Goal: Task Accomplishment & Management: Complete application form

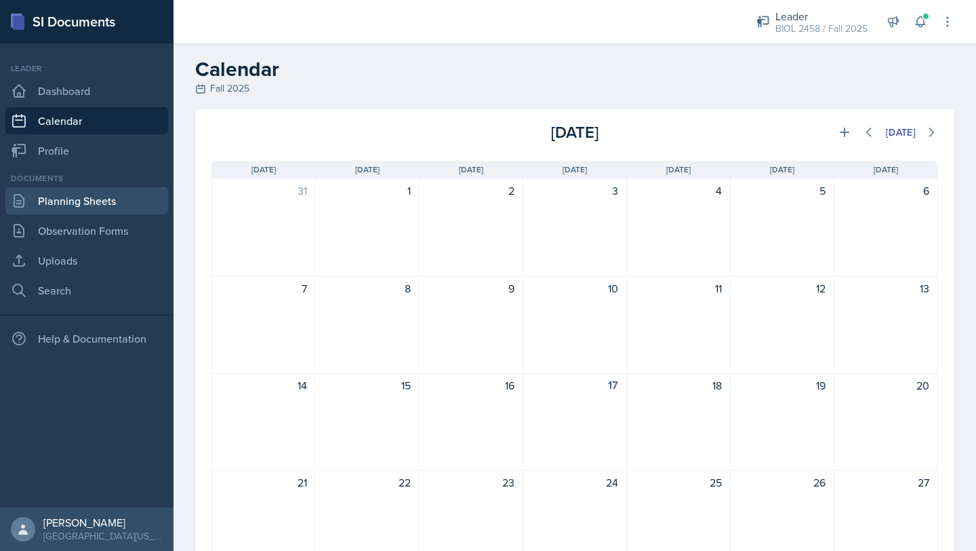
click at [111, 197] on link "Planning Sheets" at bounding box center [86, 200] width 163 height 27
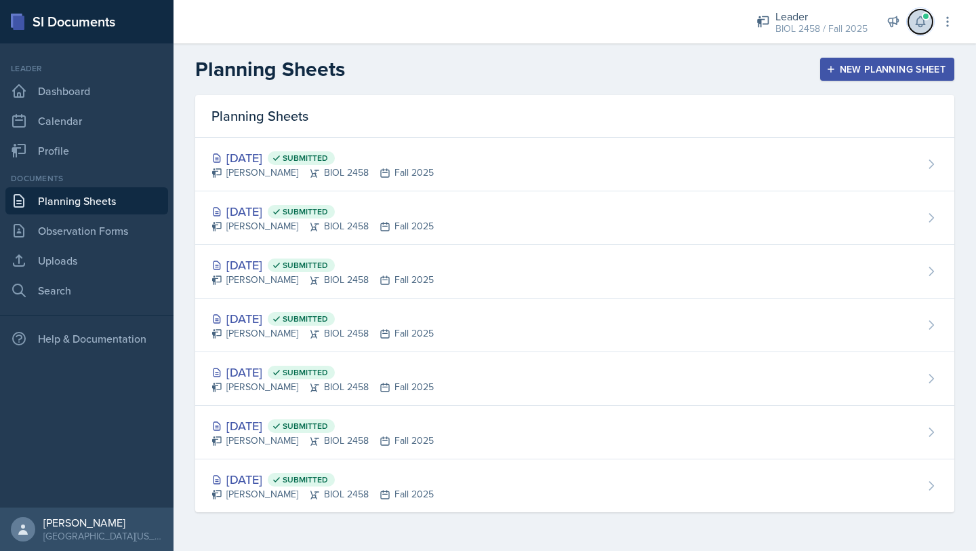
click at [919, 20] on icon at bounding box center [921, 22] width 14 height 14
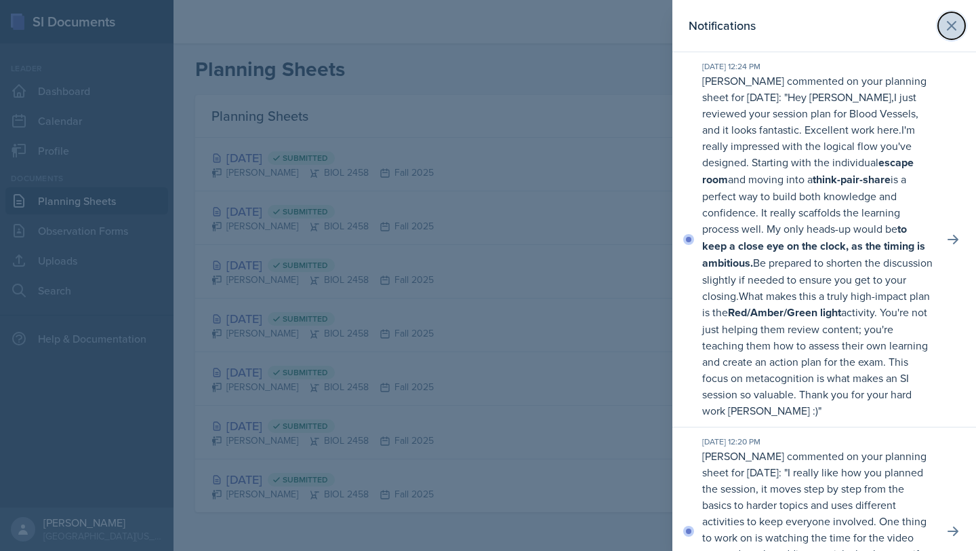
click at [947, 28] on icon at bounding box center [952, 26] width 16 height 16
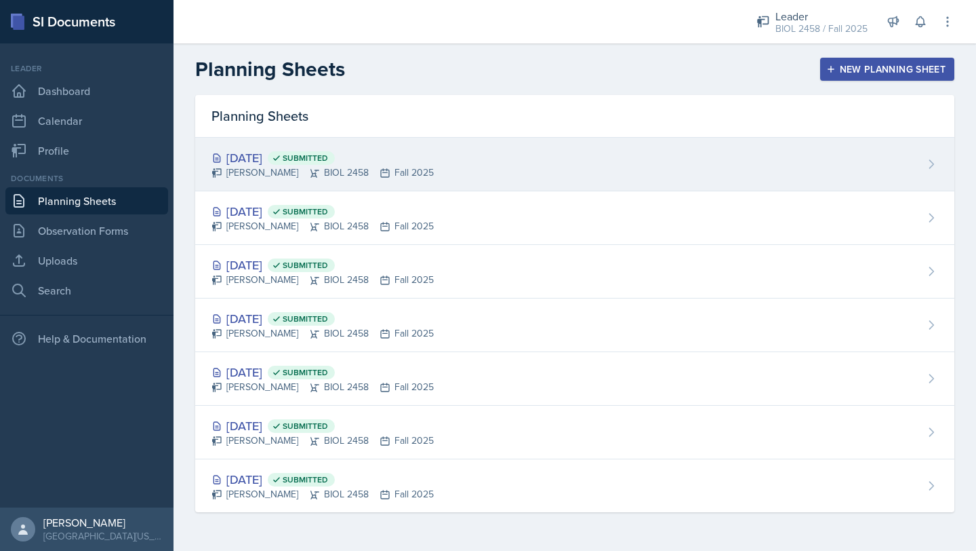
click at [548, 161] on div "[DATE] Submitted [PERSON_NAME] BIOL 2458 Fall 2025" at bounding box center [574, 165] width 759 height 54
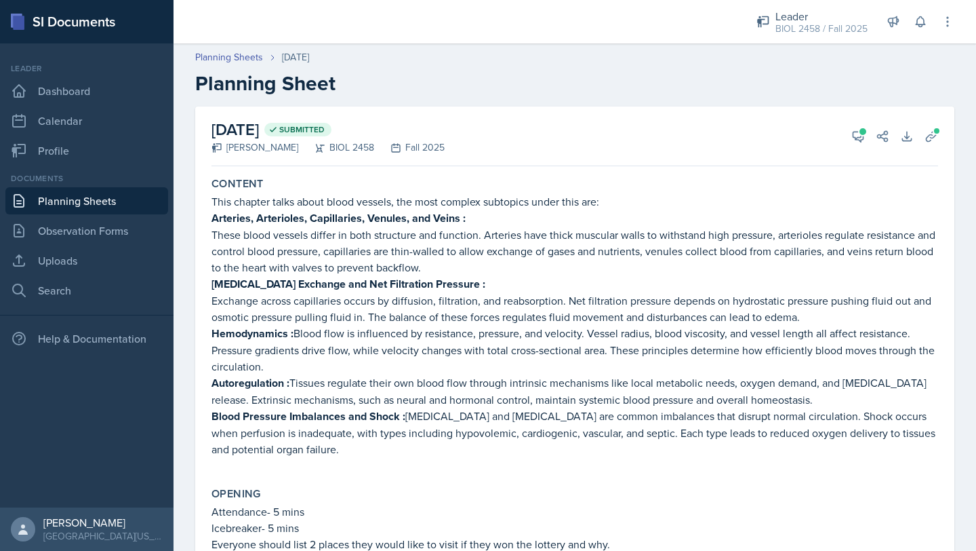
click at [83, 199] on link "Planning Sheets" at bounding box center [86, 200] width 163 height 27
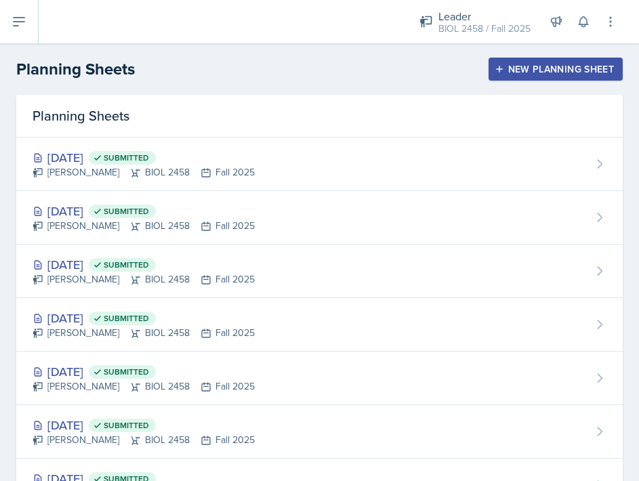
click at [536, 65] on div "New Planning Sheet" at bounding box center [556, 69] width 117 height 11
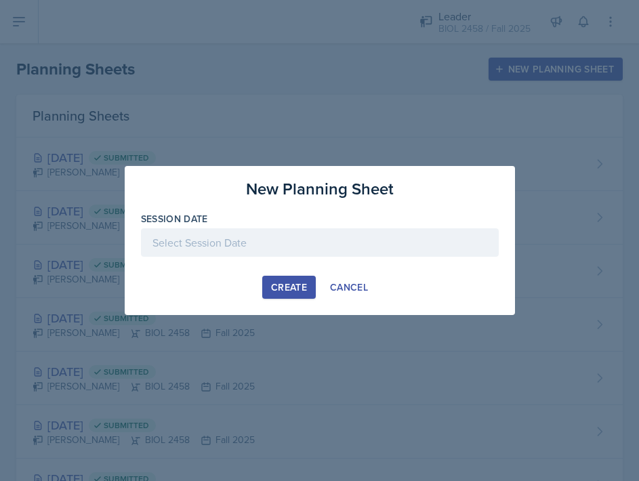
click at [412, 237] on div at bounding box center [320, 243] width 358 height 28
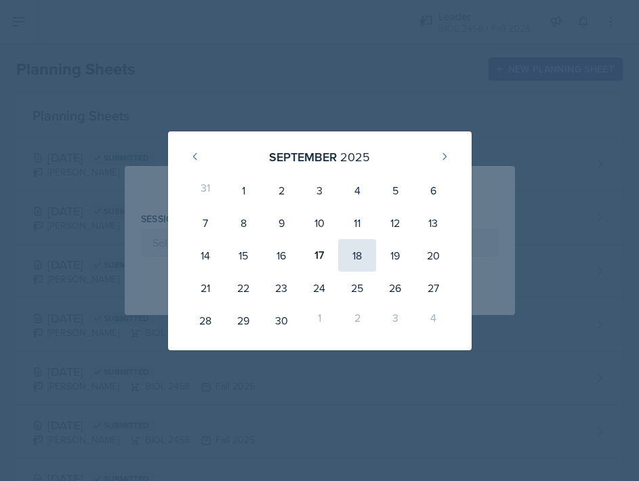
click at [353, 252] on div "18" at bounding box center [357, 255] width 38 height 33
type input "[DATE]"
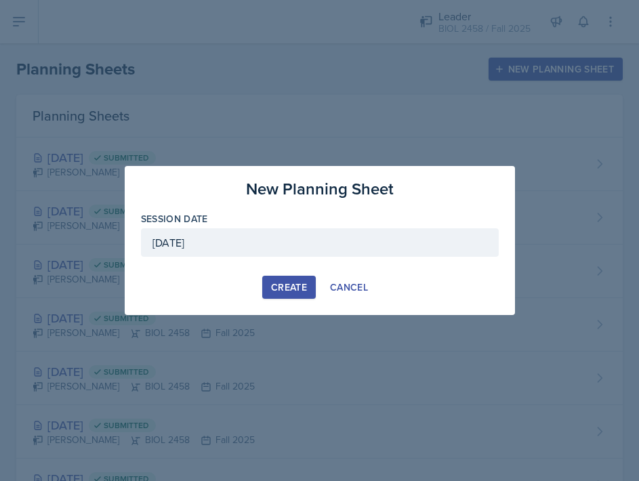
click at [303, 283] on div "Create" at bounding box center [289, 287] width 36 height 11
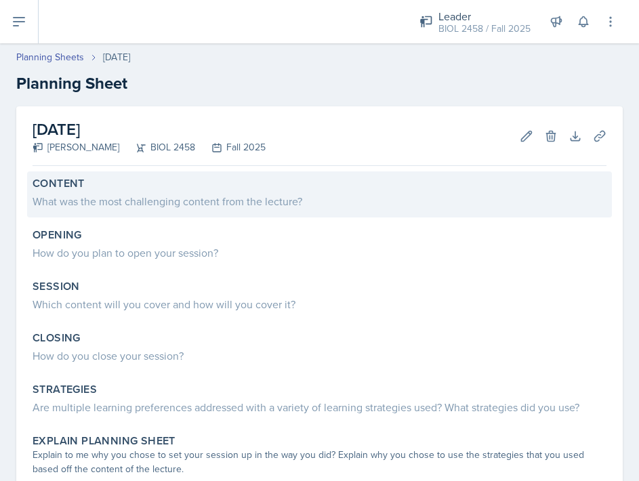
click at [471, 191] on div "What was the most challenging content from the lecture?" at bounding box center [320, 200] width 574 height 19
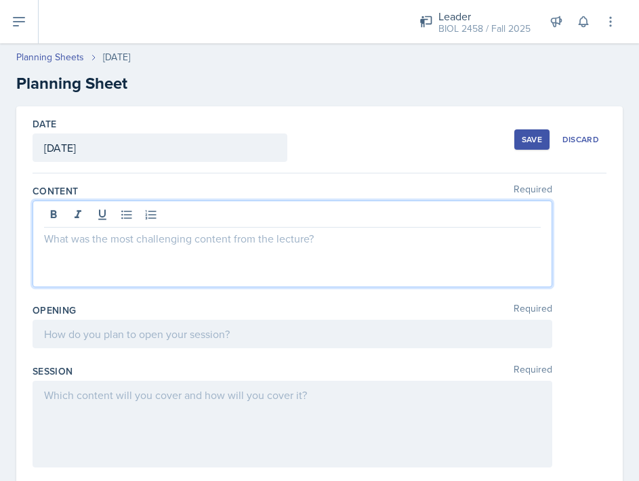
click at [438, 217] on div at bounding box center [293, 244] width 520 height 87
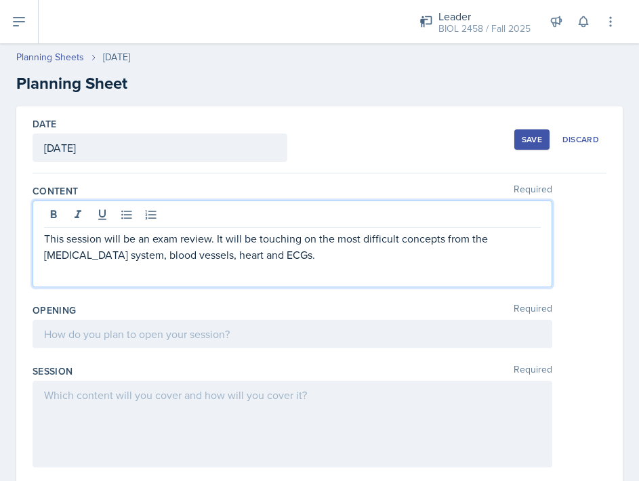
click at [177, 258] on p "This session will be an exam review. It will be touching on the most difficult …" at bounding box center [292, 247] width 497 height 33
click at [242, 258] on p "This session will be an exam review. It will be touching on the most difficult …" at bounding box center [292, 247] width 497 height 33
click at [239, 258] on p "This session will be an exam review. It will be touching on the most difficult …" at bounding box center [292, 247] width 497 height 33
click at [256, 255] on p "This session will be an exam review. It will be touching on the most difficult …" at bounding box center [292, 247] width 497 height 33
click at [344, 252] on p "This session will be an exam review. It will be touching on the most difficult …" at bounding box center [292, 247] width 497 height 33
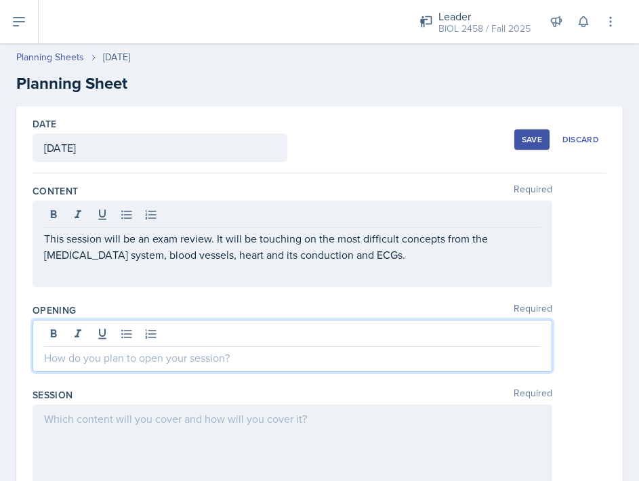
click at [280, 330] on div at bounding box center [293, 346] width 520 height 52
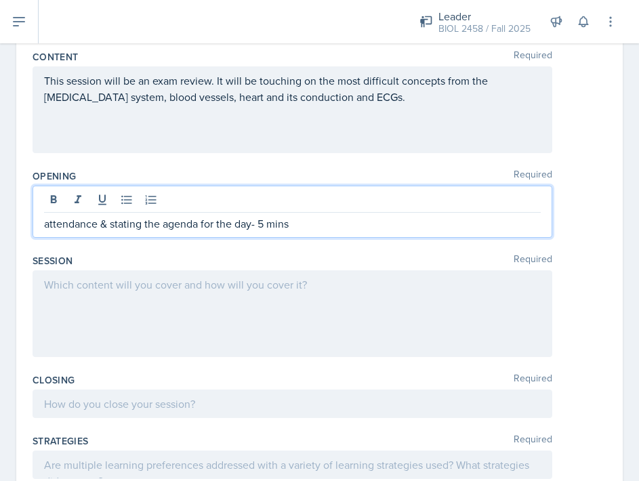
click at [263, 311] on div at bounding box center [293, 314] width 520 height 87
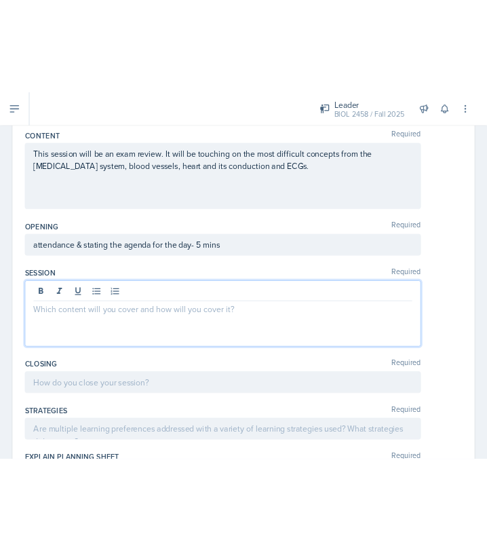
scroll to position [158, 0]
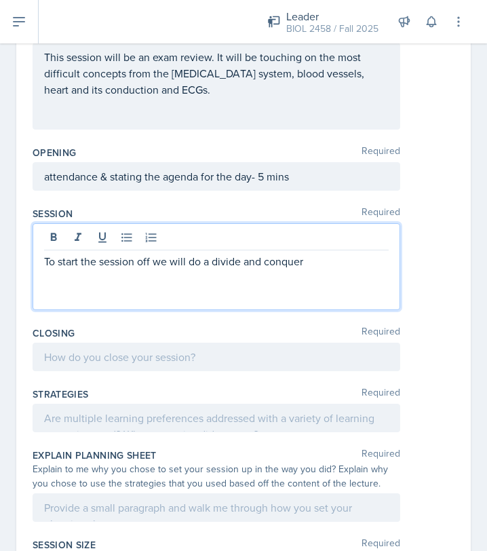
click at [210, 262] on p "To start the session off we will do a divide and conquer" at bounding box center [216, 261] width 344 height 16
drag, startPoint x: 212, startPoint y: 261, endPoint x: 309, endPoint y: 261, distance: 96.3
click at [309, 261] on p "To start the session off we will do a divide and conquer" at bounding box center [216, 261] width 344 height 16
click at [218, 288] on div "To start the session off we will do a divide and conquer" at bounding box center [217, 266] width 368 height 87
click at [211, 271] on div "To start the session off we will do a divide and conquer" at bounding box center [217, 266] width 368 height 87
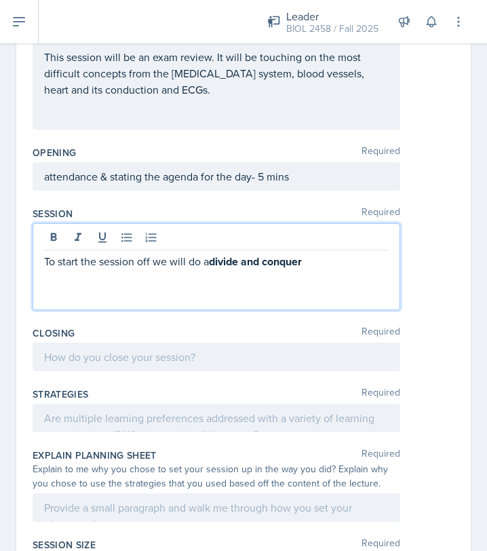
click at [201, 268] on p "To start the session off we will do a divide and conquer" at bounding box center [216, 261] width 344 height 17
click at [206, 263] on p "To start the session off we will do a divide and conquer" at bounding box center [216, 261] width 344 height 17
click at [314, 262] on p "To start the session off we will do divide and conquer" at bounding box center [216, 261] width 344 height 17
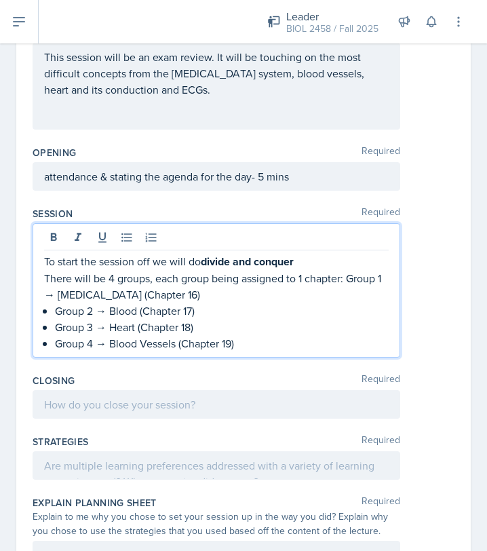
click at [349, 279] on p "There will be 4 groups, each group being assigned to 1 chapter: Group 1 → [MEDI…" at bounding box center [216, 286] width 344 height 33
click at [293, 342] on p "Group 4 → Blood Vessels (Chapter 19)" at bounding box center [222, 343] width 334 height 16
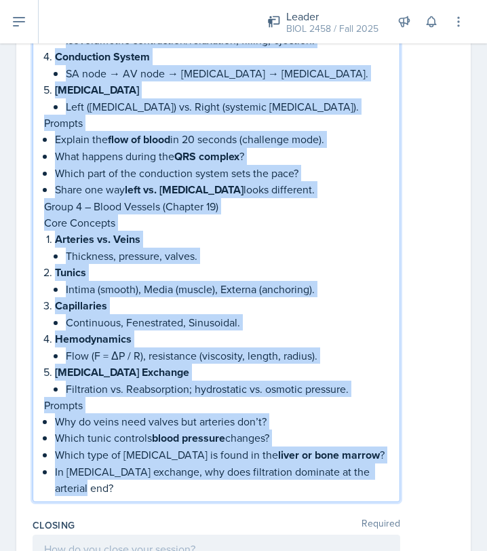
scroll to position [1289, 0]
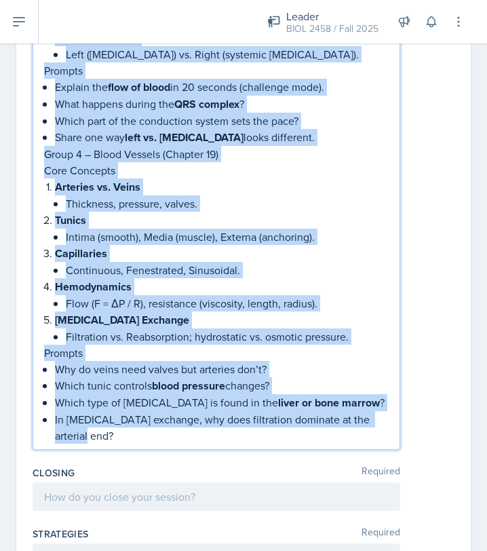
drag, startPoint x: 45, startPoint y: 211, endPoint x: 128, endPoint y: 447, distance: 250.3
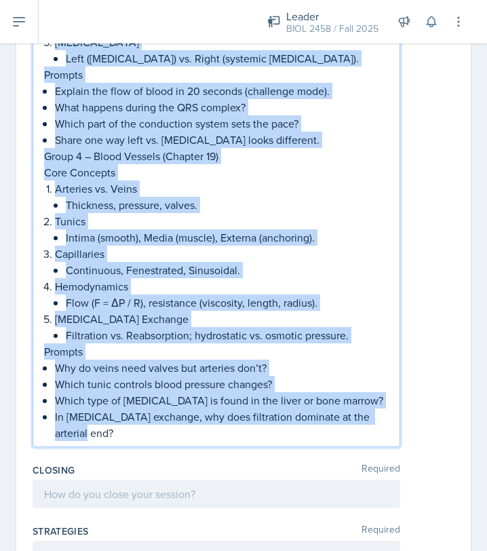
scroll to position [1259, 0]
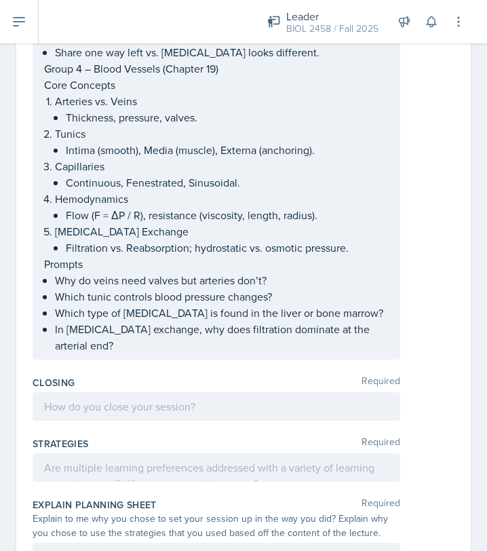
scroll to position [1352, 0]
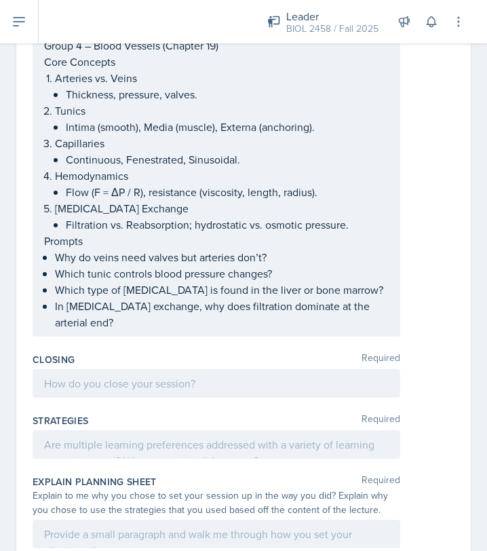
click at [388, 313] on p "In [MEDICAL_DATA] exchange, why does filtration dominate at the arterial end?" at bounding box center [222, 314] width 334 height 33
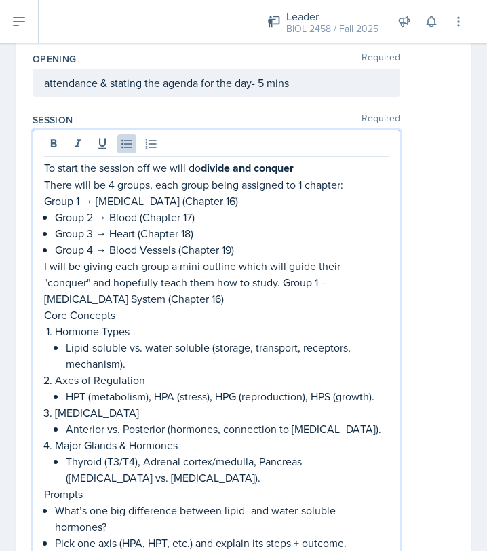
scroll to position [250, 0]
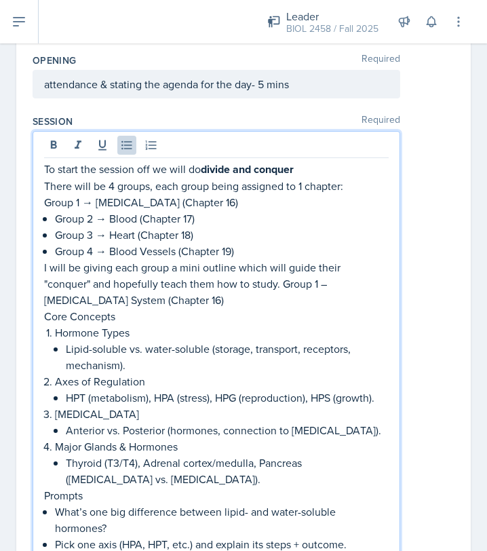
click at [231, 285] on p "I will be giving each group a mini outline which will guide their "conquer" and…" at bounding box center [216, 283] width 344 height 49
click at [269, 280] on p "I will be giving each group a mini outline which will guide their "conquer" and…" at bounding box center [216, 275] width 344 height 33
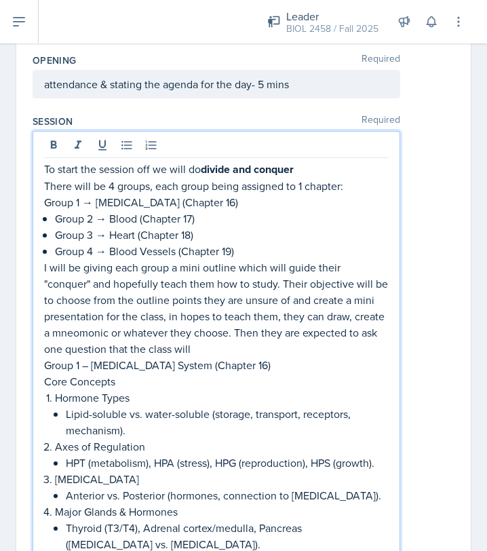
click at [89, 333] on p "I will be giving each group a mini outline which will guide their "conquer" and…" at bounding box center [216, 308] width 344 height 98
click at [70, 334] on p "I will be giving each group a mini outline which will guide their "conquer" and…" at bounding box center [216, 308] width 344 height 98
click at [148, 347] on p "I will be giving each group a mini outline which will guide their "conquer" and…" at bounding box center [216, 308] width 344 height 98
click at [305, 164] on p "To start the session off we will do divide and conquer" at bounding box center [216, 169] width 344 height 17
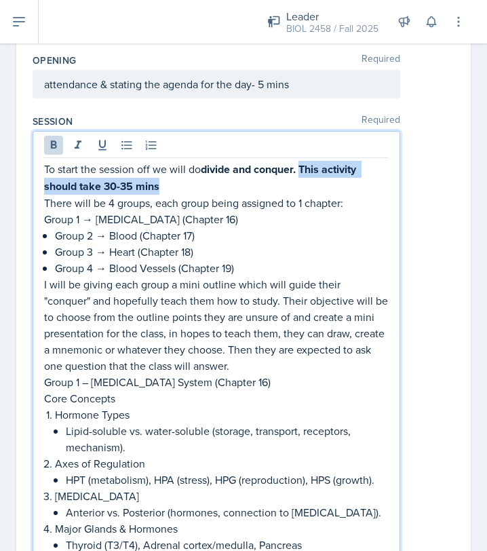
drag, startPoint x: 307, startPoint y: 170, endPoint x: 315, endPoint y: 191, distance: 23.4
click at [315, 191] on p "To start the session off we will do divide and conquer. This activity should ta…" at bounding box center [216, 178] width 344 height 34
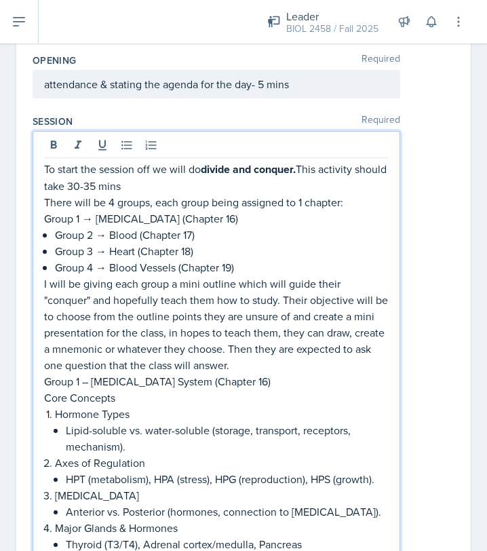
click at [230, 184] on p "To start the session off we will do divide and conquer. This activity should ta…" at bounding box center [216, 177] width 344 height 33
drag, startPoint x: 102, startPoint y: 187, endPoint x: 162, endPoint y: 187, distance: 59.7
click at [162, 187] on p "To start the session off we will do divide and conquer. This activity should ta…" at bounding box center [216, 177] width 344 height 33
click at [105, 140] on icon at bounding box center [102, 145] width 8 height 10
click at [180, 186] on p "To start the session off we will do divide and conquer. This activity should ta…" at bounding box center [216, 177] width 344 height 33
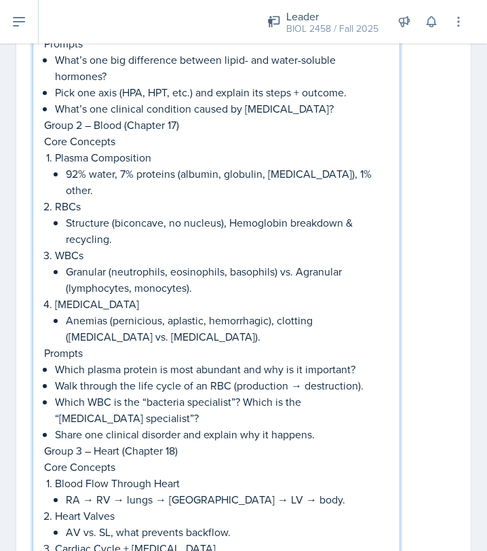
scroll to position [752, 0]
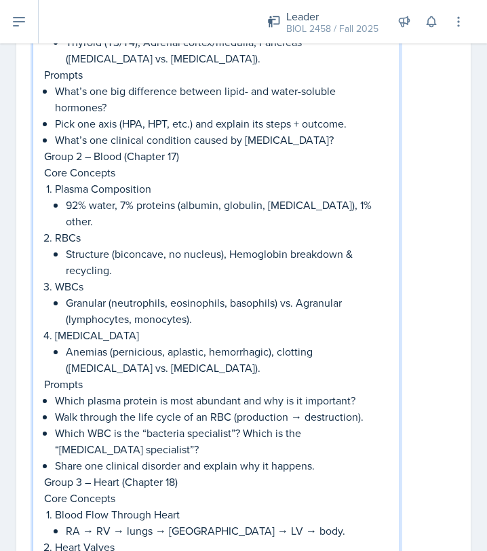
click at [45, 157] on p "Group 2 – Blood (Chapter 17)" at bounding box center [216, 156] width 344 height 16
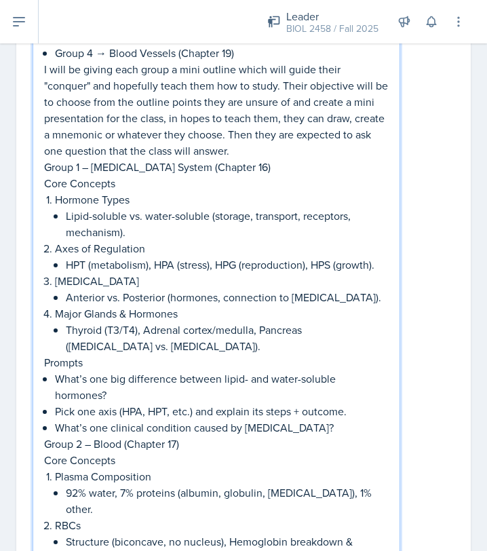
scroll to position [459, 0]
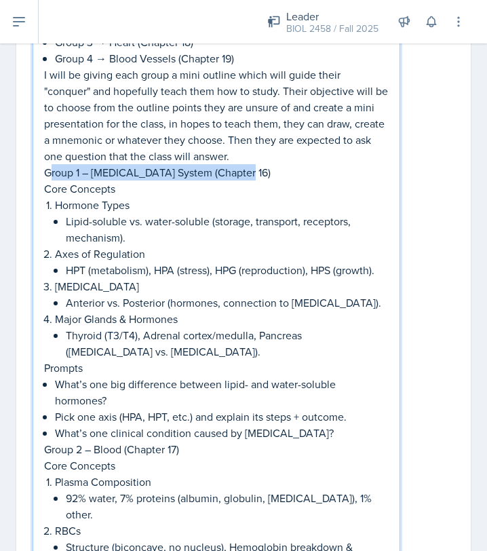
drag, startPoint x: 46, startPoint y: 174, endPoint x: 241, endPoint y: 180, distance: 194.7
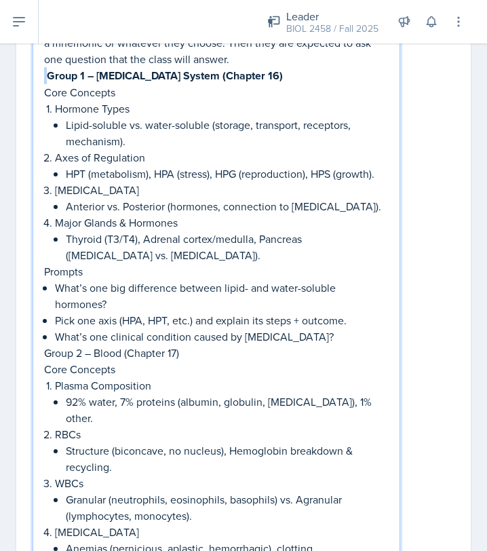
scroll to position [598, 0]
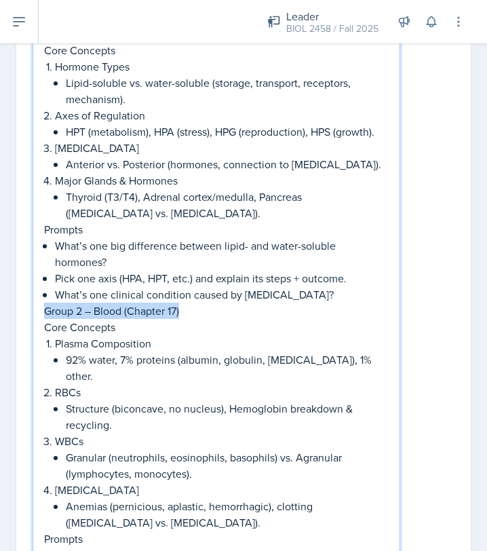
drag, startPoint x: 44, startPoint y: 309, endPoint x: 184, endPoint y: 315, distance: 140.5
click at [184, 315] on p "Group 2 – Blood (Chapter 17)" at bounding box center [216, 310] width 344 height 16
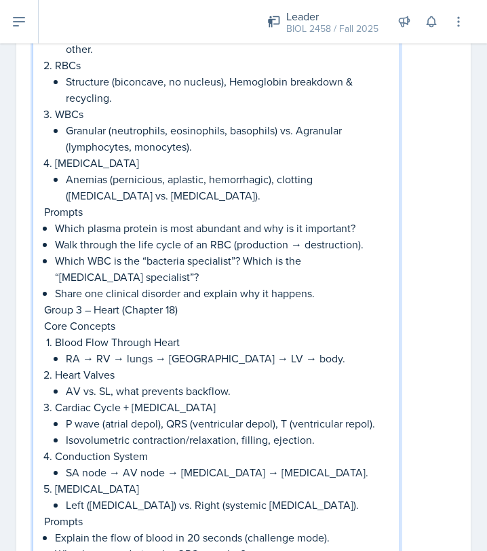
scroll to position [933, 0]
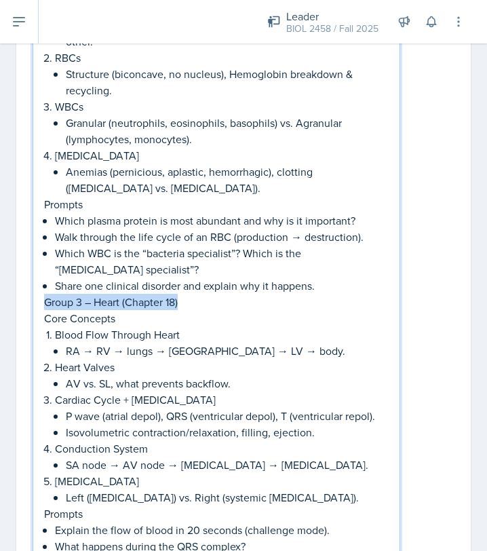
drag, startPoint x: 45, startPoint y: 283, endPoint x: 189, endPoint y: 284, distance: 143.1
click at [189, 294] on p "Group 3 – Heart (Chapter 18)" at bounding box center [216, 302] width 344 height 16
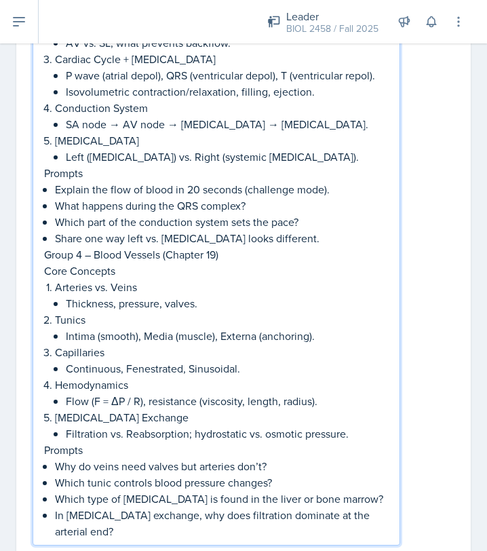
scroll to position [1277, 0]
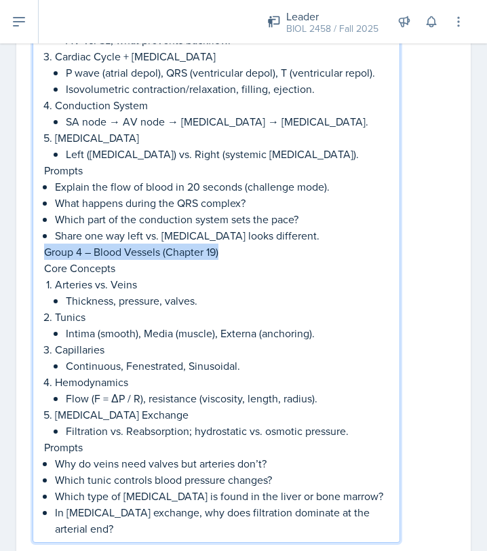
drag, startPoint x: 45, startPoint y: 233, endPoint x: 225, endPoint y: 237, distance: 179.7
click at [225, 243] on p "Group 4 – Blood Vessels (Chapter 19)" at bounding box center [216, 251] width 344 height 16
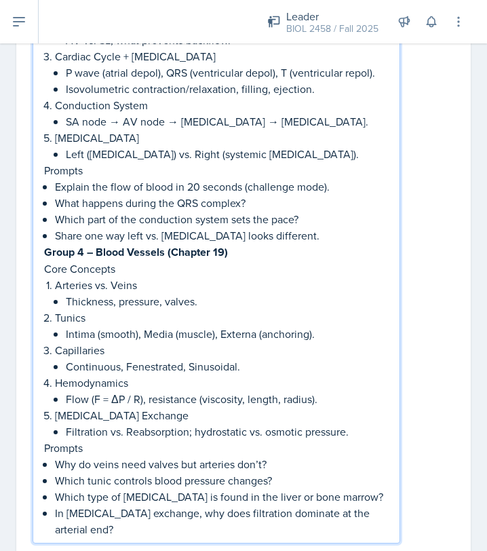
click at [289, 277] on p "Arteries vs. Veins" at bounding box center [222, 285] width 334 height 16
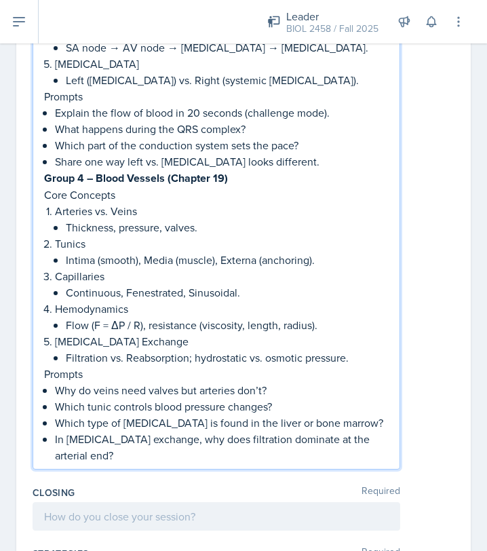
scroll to position [1367, 0]
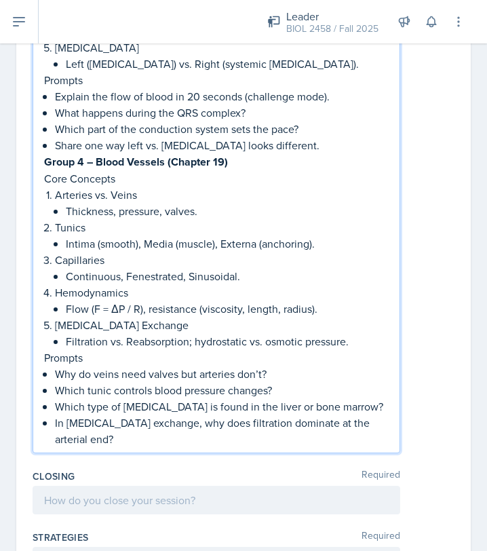
click at [388, 414] on p "In [MEDICAL_DATA] exchange, why does filtration dominate at the arterial end?" at bounding box center [222, 430] width 334 height 33
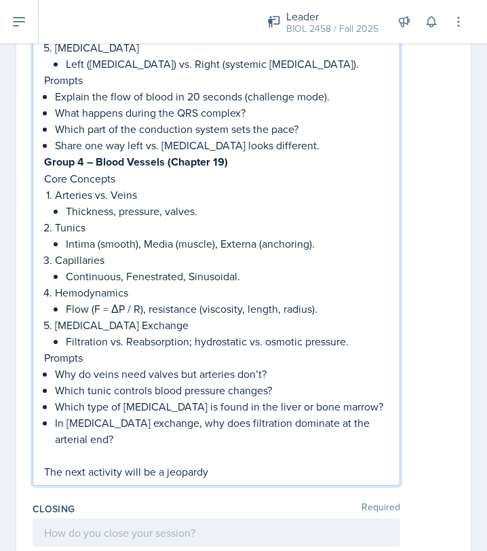
click at [163, 463] on p "The next activity will be a jeopardy" at bounding box center [216, 471] width 344 height 16
drag, startPoint x: 158, startPoint y: 439, endPoint x: 203, endPoint y: 441, distance: 45.5
click at [203, 463] on p "The next activity will be jeopardy" at bounding box center [216, 471] width 344 height 16
click at [209, 463] on p "The next activity will be jeopardy" at bounding box center [216, 471] width 344 height 17
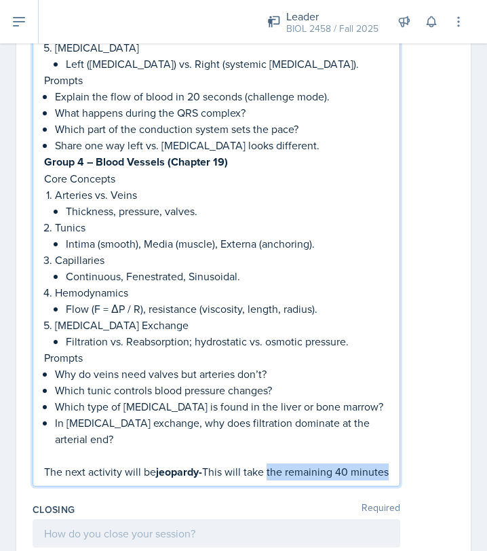
drag, startPoint x: 271, startPoint y: 435, endPoint x: 294, endPoint y: 459, distance: 33.6
click at [294, 463] on p "The next activity will be jeopardy- This will take the remaining 40 minutes" at bounding box center [216, 471] width 344 height 17
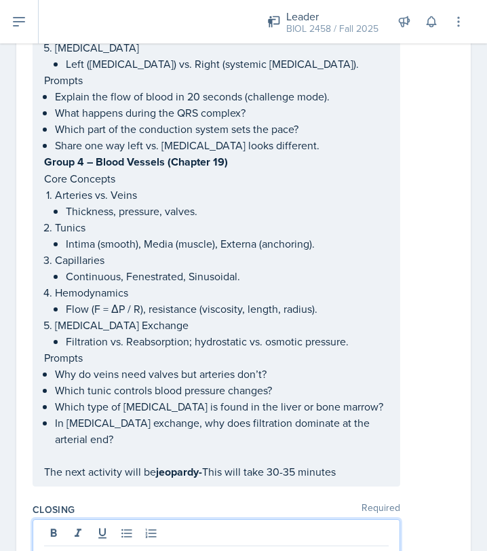
click at [248, 519] on div at bounding box center [217, 545] width 368 height 52
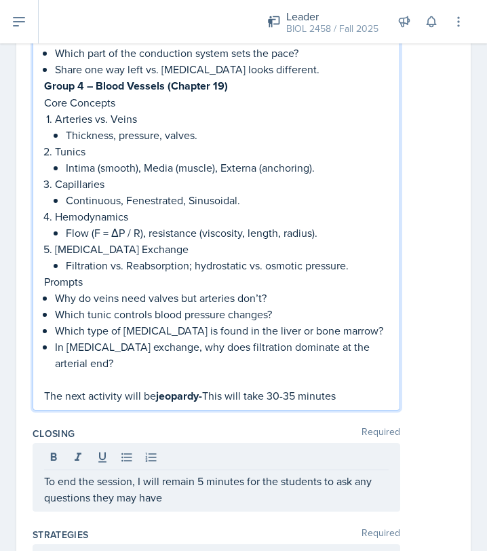
scroll to position [1467, 0]
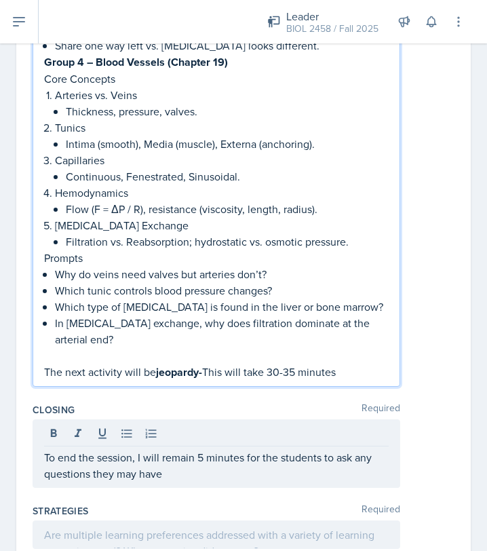
click at [353, 363] on p "The next activity will be jeopardy- This will take 30-35 minutes" at bounding box center [216, 371] width 344 height 17
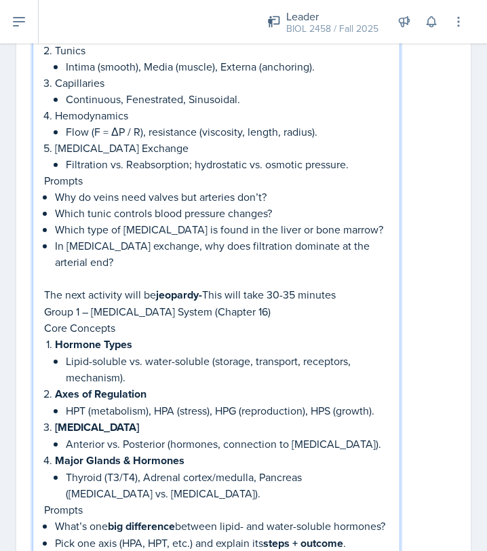
scroll to position [1547, 0]
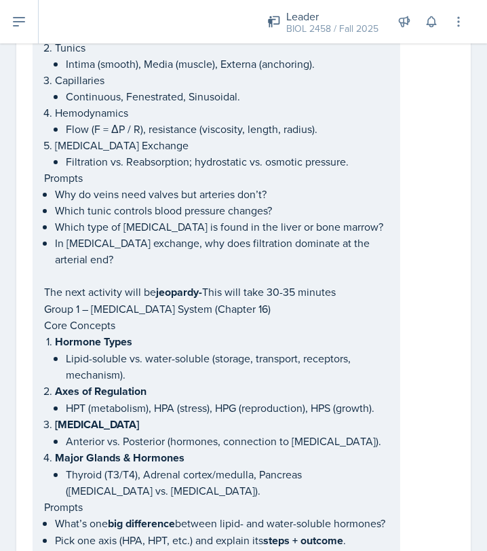
drag, startPoint x: 43, startPoint y: 272, endPoint x: 102, endPoint y: 485, distance: 221.1
click at [102, 485] on div "To start the session off we will do divide and conquer. This activity should ta…" at bounding box center [217, 165] width 368 height 2663
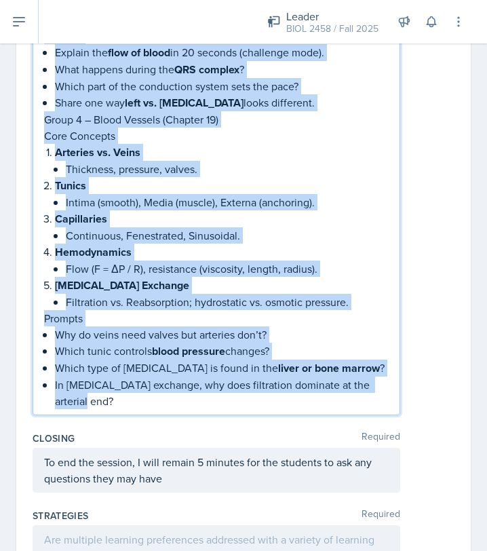
drag, startPoint x: 44, startPoint y: 273, endPoint x: 150, endPoint y: 550, distance: 296.2
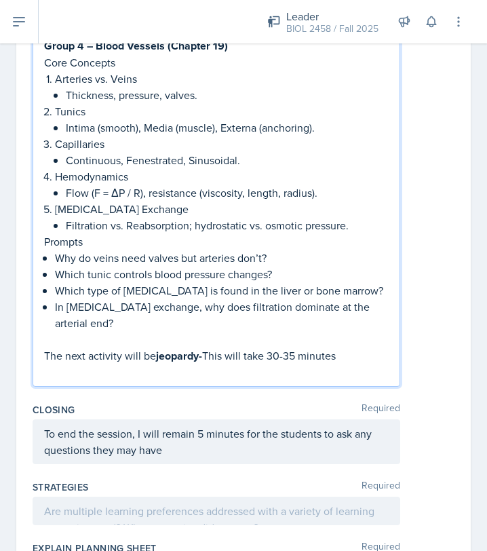
scroll to position [1507, 0]
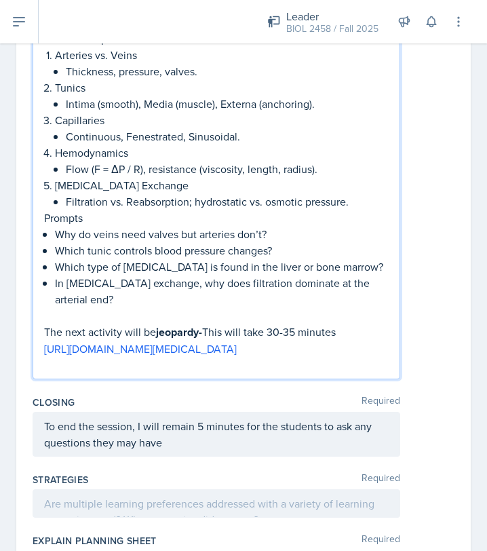
click at [348, 307] on p at bounding box center [216, 315] width 344 height 16
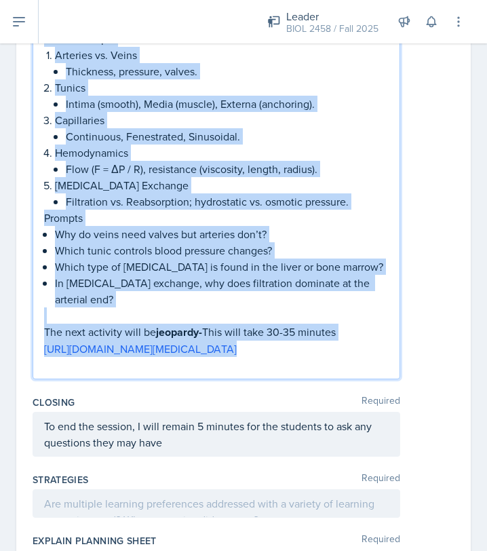
copy div "Lo ipsum dol sitamet con ad elit se doeius tem incidid. Utla etdolore magnaa en…"
click at [353, 357] on p at bounding box center [216, 365] width 344 height 16
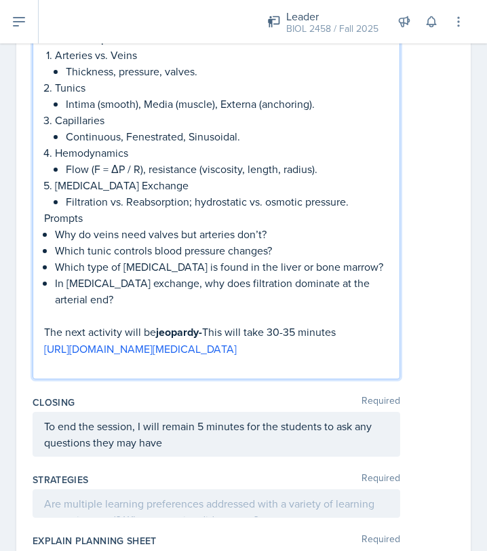
click at [153, 489] on div at bounding box center [217, 503] width 368 height 28
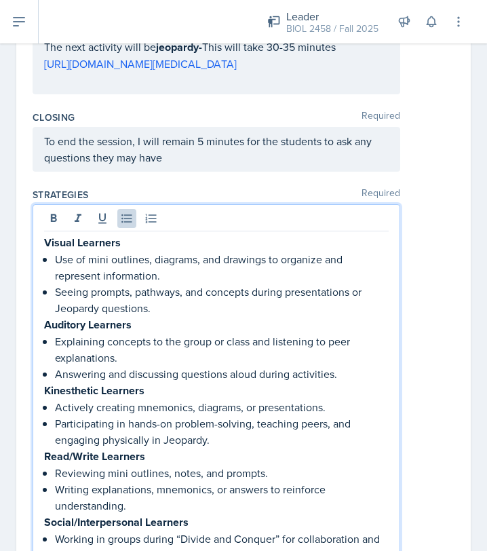
scroll to position [1819, 0]
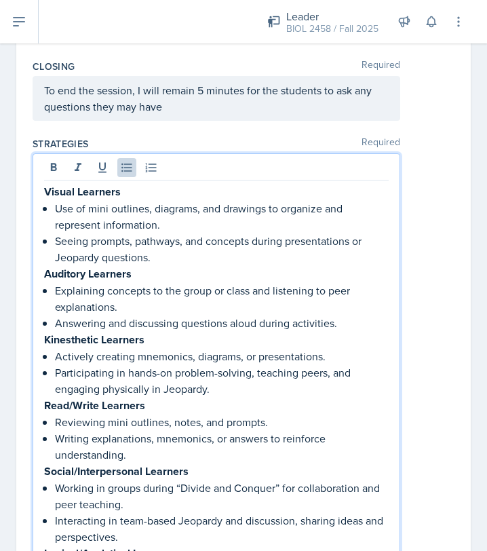
click at [100, 414] on p "Reviewing mini outlines, notes, and prompts." at bounding box center [222, 422] width 334 height 16
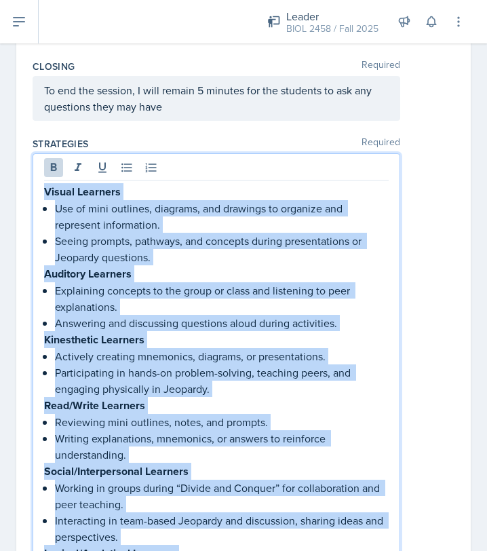
scroll to position [1941, 0]
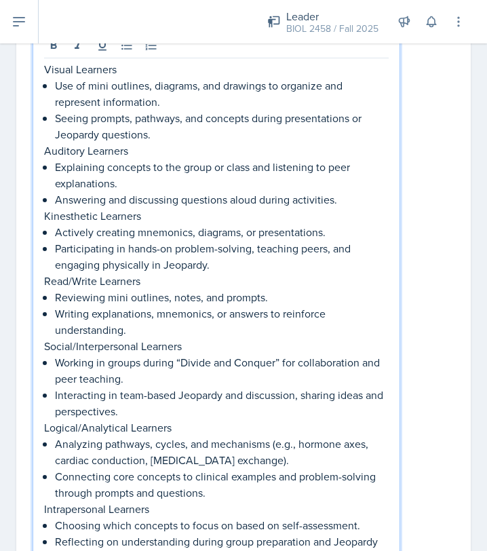
click at [342, 338] on p "Social/Interpersonal Learners" at bounding box center [216, 346] width 344 height 16
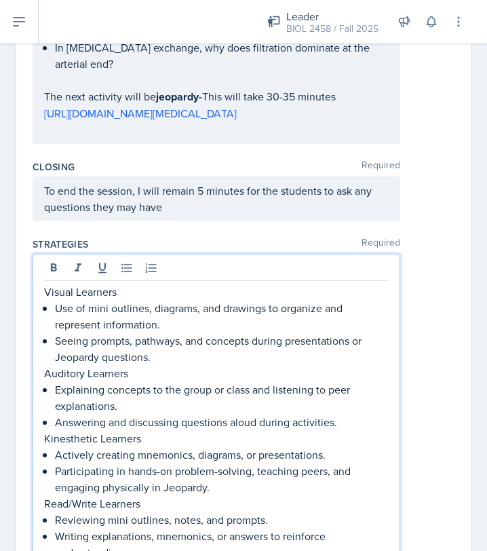
scroll to position [1759, 0]
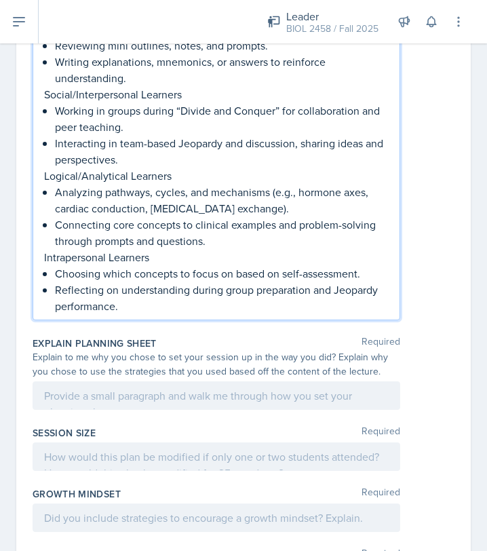
click at [294, 387] on p at bounding box center [216, 395] width 344 height 16
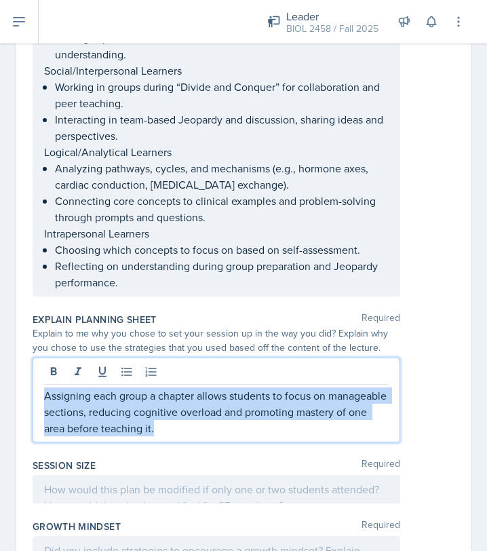
drag, startPoint x: 45, startPoint y: 379, endPoint x: 241, endPoint y: 412, distance: 198.7
click at [241, 412] on p "Assigning each group a chapter allows students to focus on manageable sections,…" at bounding box center [216, 411] width 344 height 49
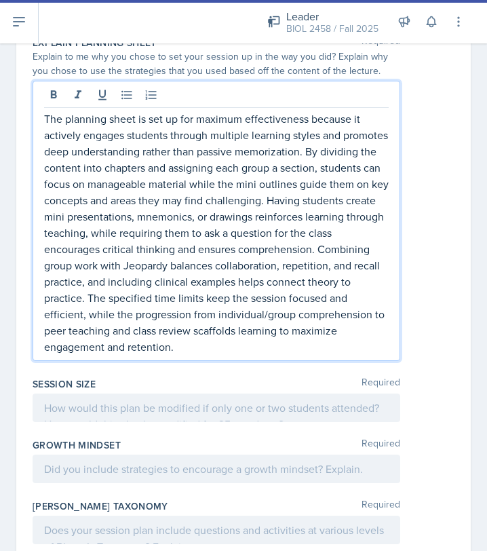
scroll to position [2559, 0]
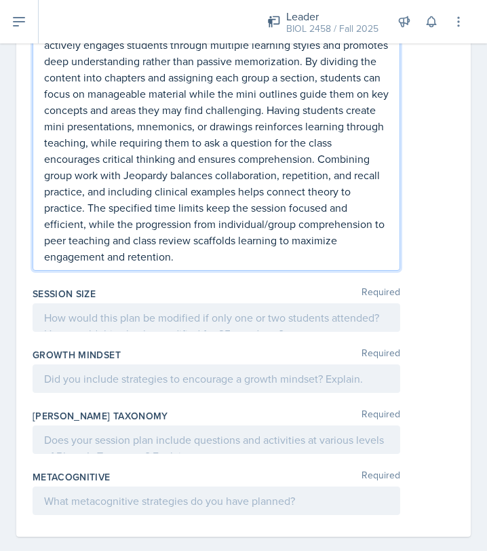
click at [312, 305] on div at bounding box center [217, 317] width 368 height 28
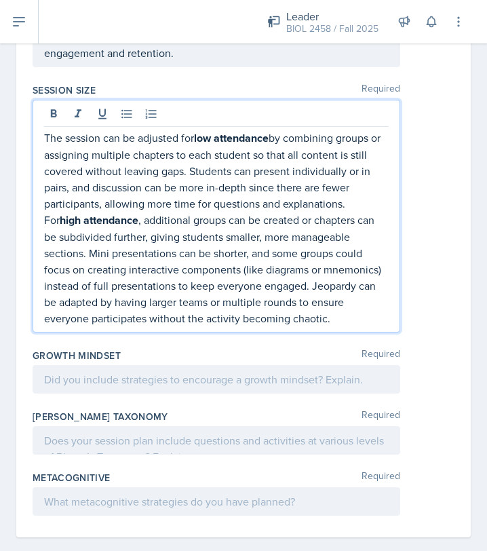
click at [240, 371] on p at bounding box center [216, 379] width 344 height 16
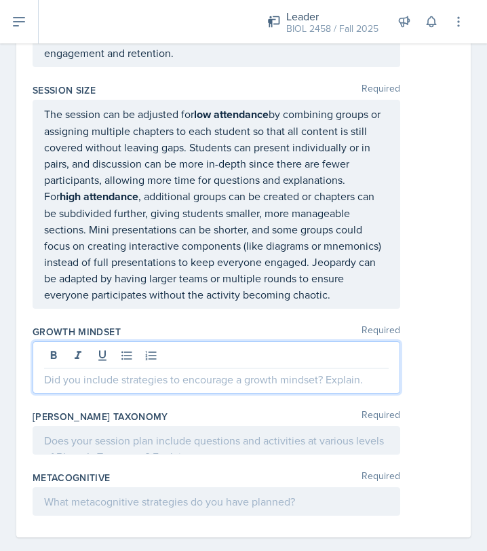
paste div
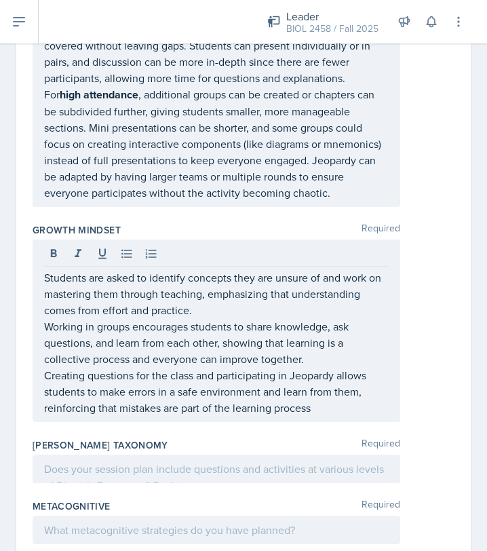
scroll to position [2869, 0]
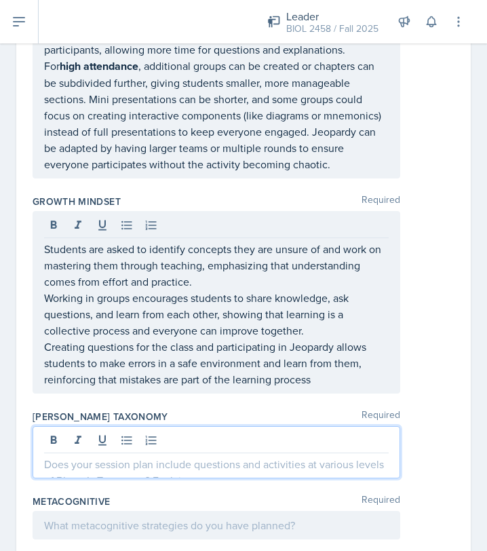
click at [215, 426] on div at bounding box center [217, 452] width 368 height 52
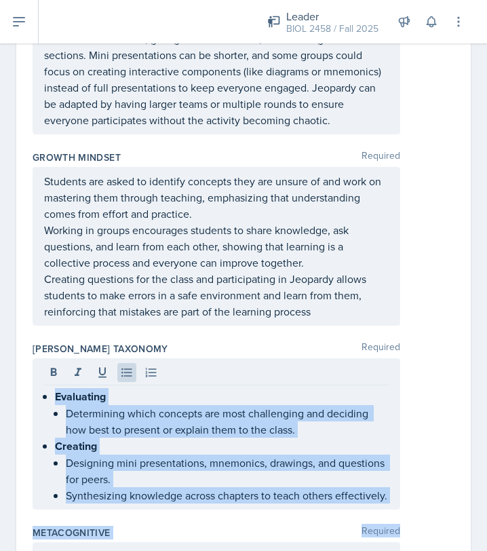
scroll to position [2944, 0]
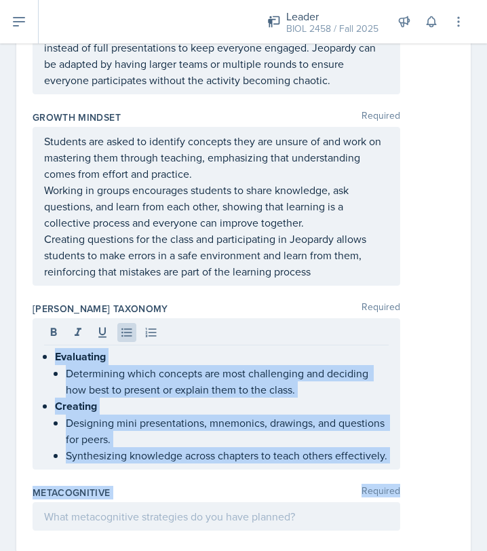
drag, startPoint x: 41, startPoint y: 447, endPoint x: 90, endPoint y: 548, distance: 112.5
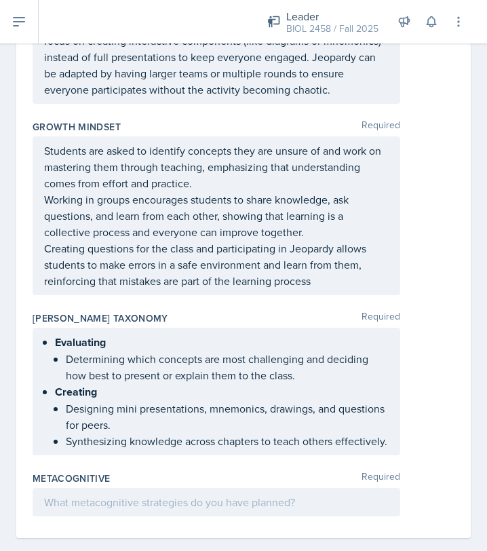
click at [104, 353] on p "Determining which concepts are most challenging and deciding how best to presen…" at bounding box center [227, 367] width 323 height 33
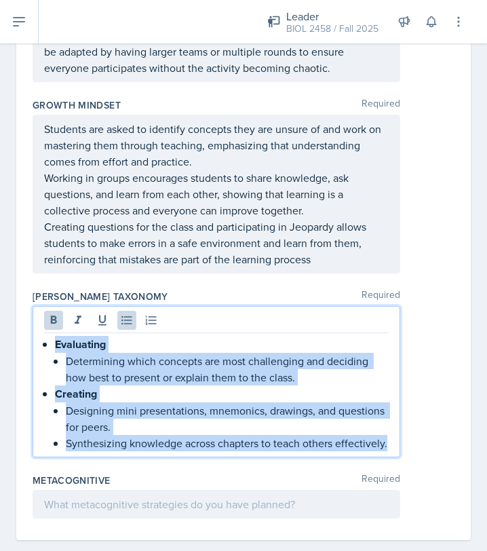
drag, startPoint x: 43, startPoint y: 328, endPoint x: 321, endPoint y: 439, distance: 299.4
click at [321, 439] on div "[PERSON_NAME] Taxonomy Required Evaluating Determining which concepts are most …" at bounding box center [244, 376] width 422 height 184
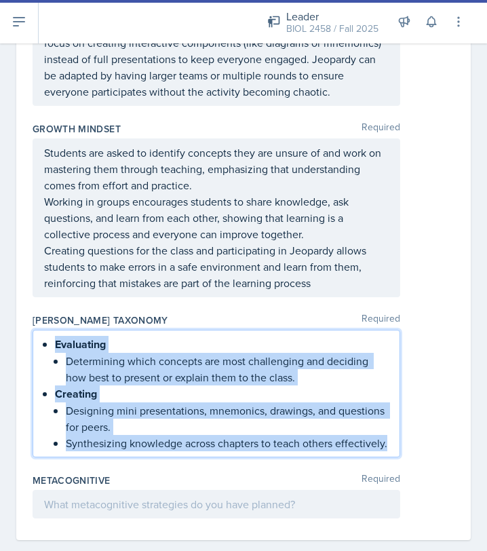
click at [141, 353] on p "Determining which concepts are most challenging and deciding how best to presen…" at bounding box center [227, 369] width 323 height 33
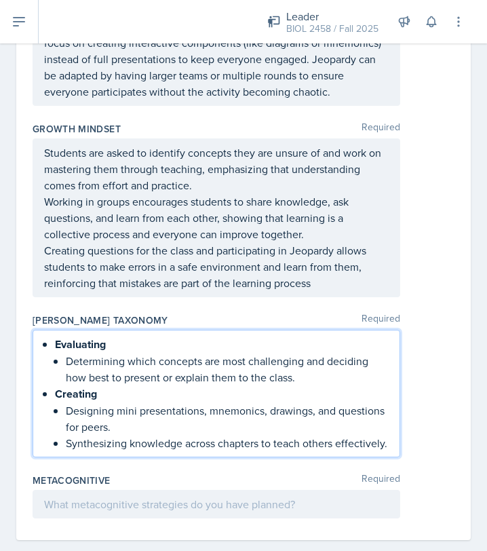
click at [66, 353] on p "Determining which concepts are most challenging and deciding how best to presen…" at bounding box center [227, 369] width 323 height 33
click at [62, 392] on li "Creating Designing mini presentations, mnemonics, drawings, and questions for p…" at bounding box center [222, 418] width 334 height 66
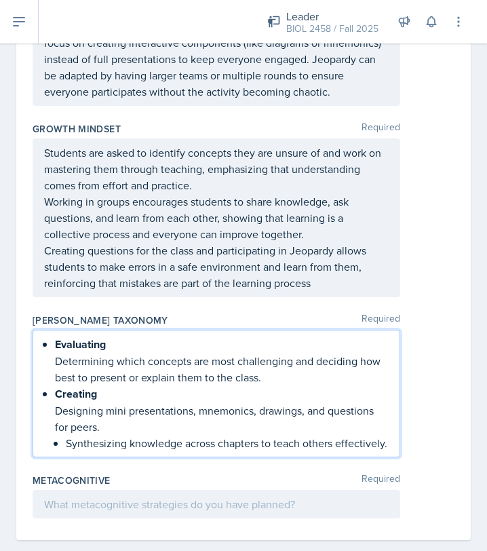
click at [61, 423] on li "Creating Designing mini presentations, mnemonics, drawings, and questions for p…" at bounding box center [222, 418] width 334 height 66
click at [377, 435] on p "Synthesizing knowledge across chapters to teach others effectively." at bounding box center [222, 443] width 334 height 16
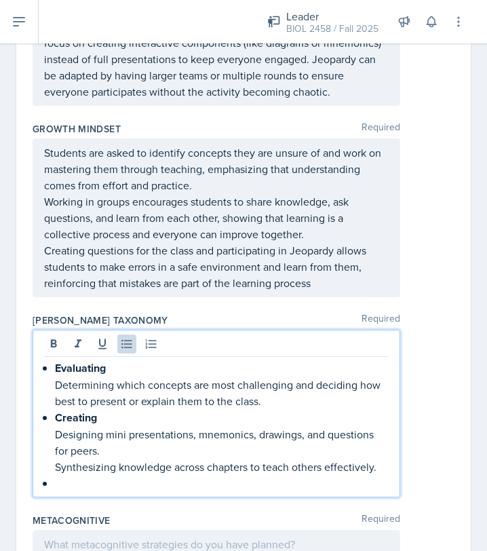
scroll to position [2965, 0]
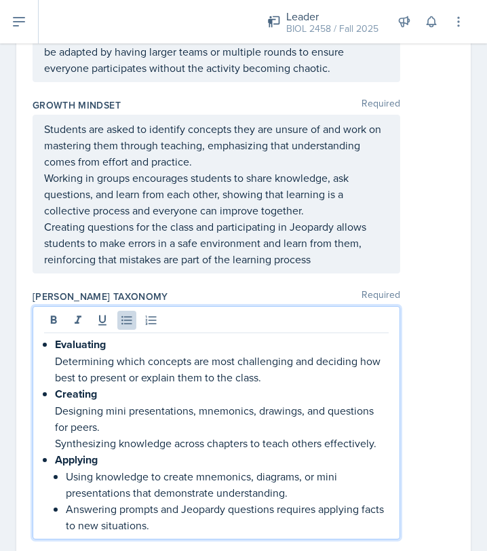
click at [62, 451] on li "Applying Using knowledge to create mnemonics, diagrams, or mini presentations t…" at bounding box center [222, 492] width 334 height 82
click at [61, 485] on li "Applying Using knowledge to create mnemonics, diagrams, or mini presentations t…" at bounding box center [222, 492] width 334 height 82
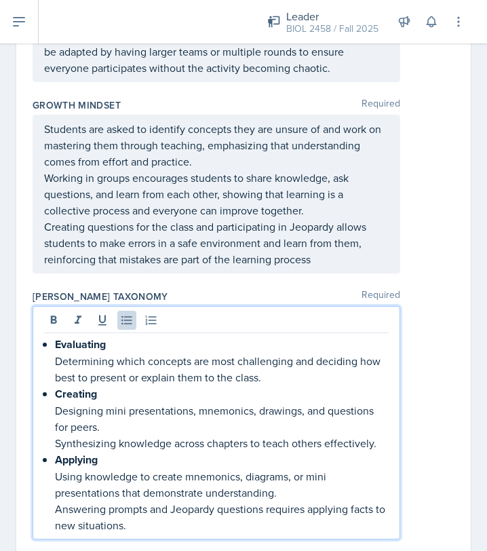
click at [146, 509] on p "Answering prompts and Jeopardy questions requires applying facts to new situati…" at bounding box center [222, 516] width 334 height 33
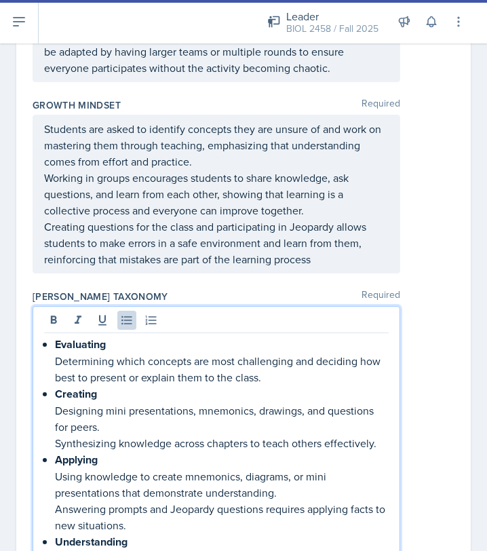
scroll to position [2980, 0]
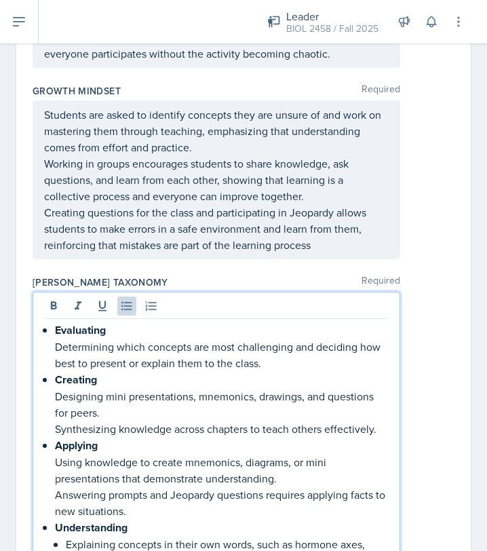
click at [66, 536] on p "Explaining concepts in their own words, such as hormone axes, cardiac conductio…" at bounding box center [227, 552] width 323 height 33
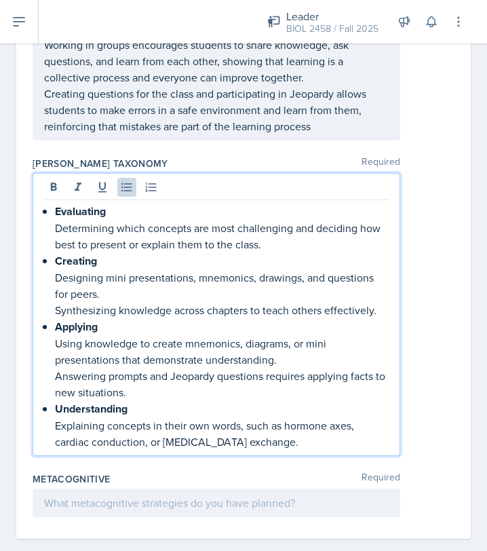
click at [115, 491] on div at bounding box center [217, 502] width 368 height 28
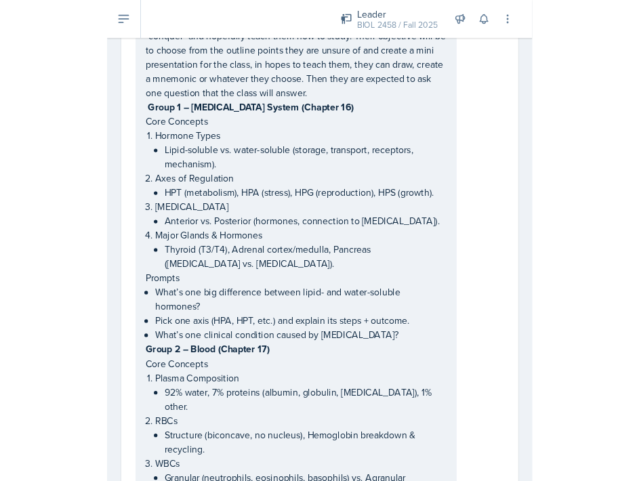
scroll to position [0, 0]
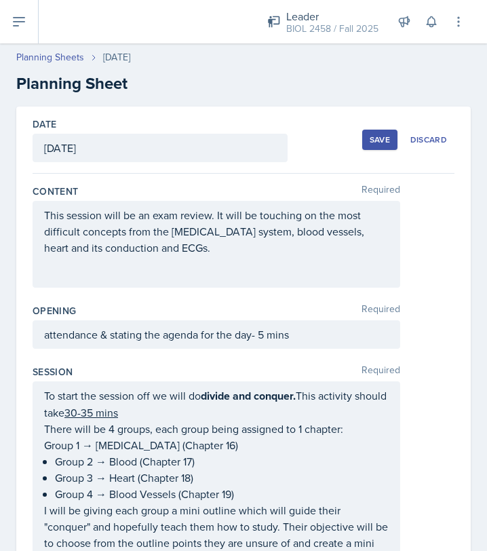
click at [381, 142] on div "Save" at bounding box center [380, 139] width 20 height 11
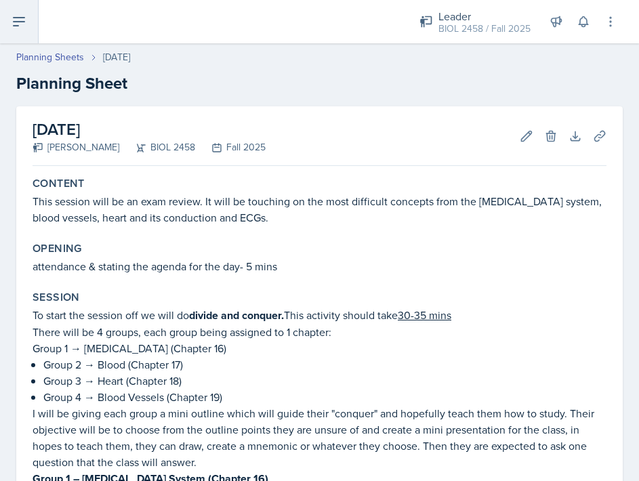
click at [31, 21] on button at bounding box center [19, 21] width 39 height 43
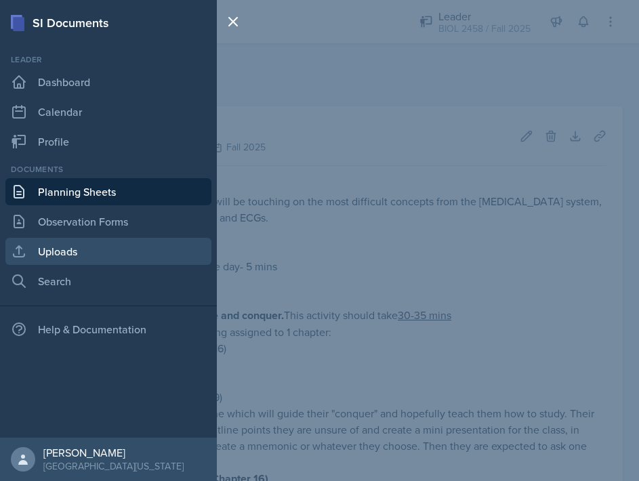
click at [59, 258] on link "Uploads" at bounding box center [108, 251] width 206 height 27
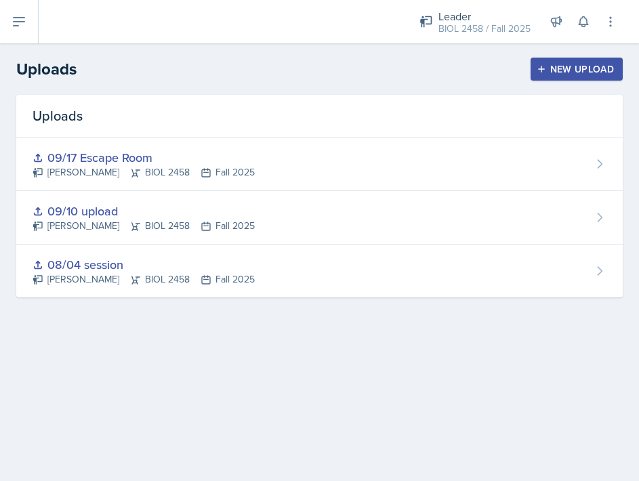
click at [541, 68] on icon "button" at bounding box center [541, 69] width 7 height 7
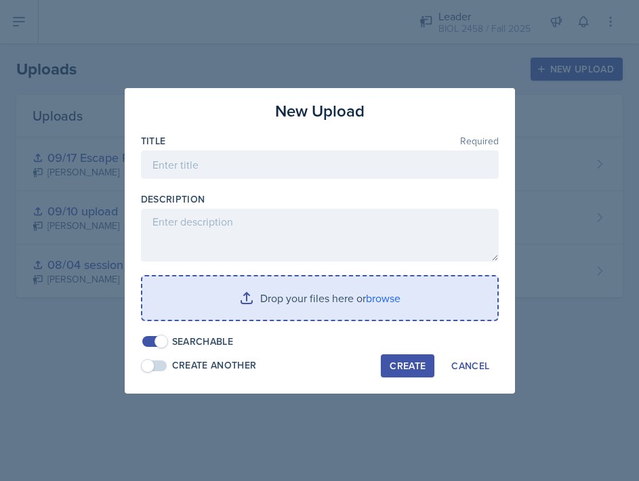
click at [382, 296] on input "file" at bounding box center [319, 298] width 355 height 43
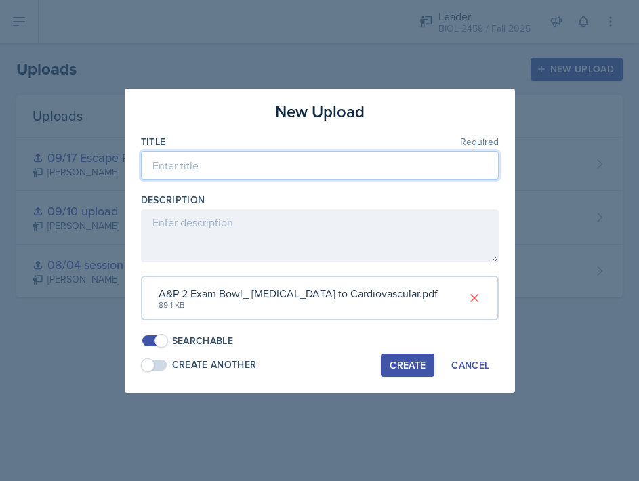
click at [278, 170] on input at bounding box center [320, 165] width 358 height 28
type input "09/18 Jeopardy"
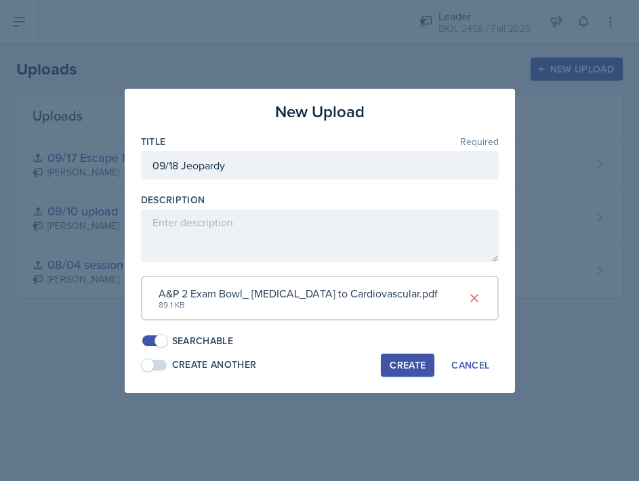
click at [408, 360] on div "Create" at bounding box center [408, 365] width 36 height 11
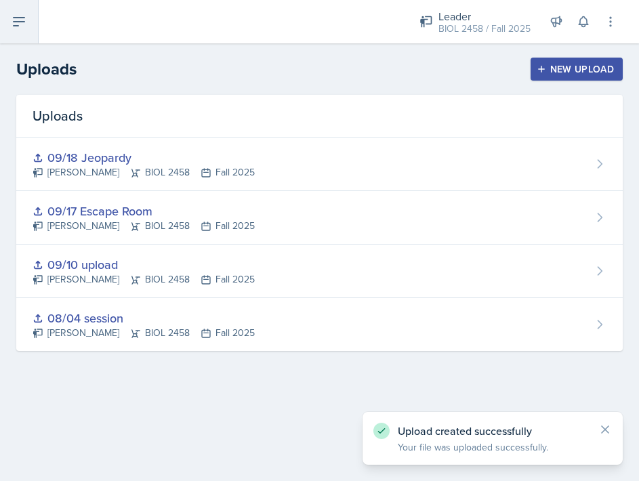
click at [18, 29] on icon at bounding box center [19, 22] width 16 height 16
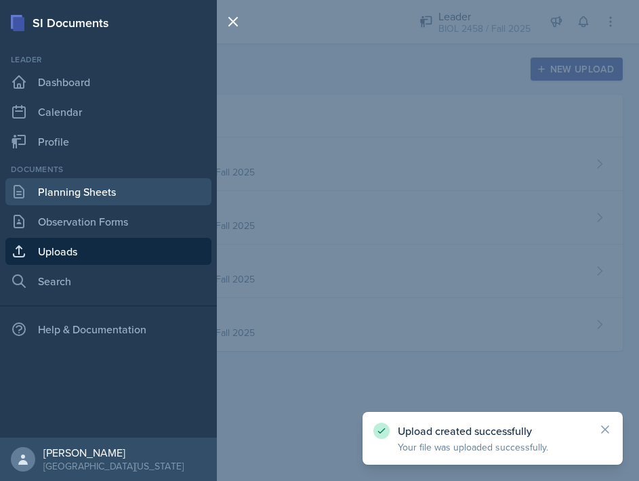
click at [92, 199] on link "Planning Sheets" at bounding box center [108, 191] width 206 height 27
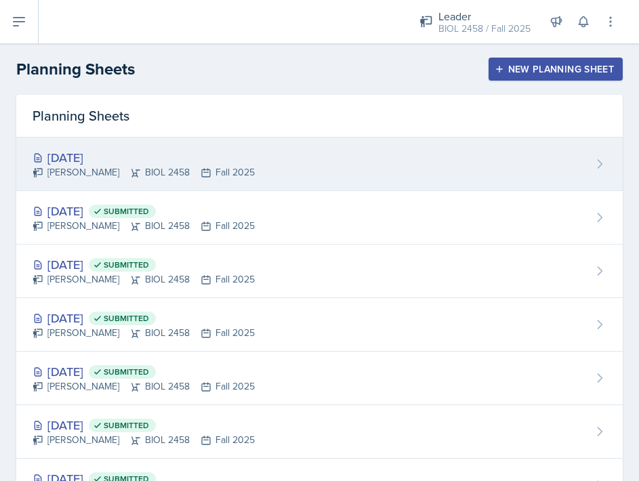
click at [182, 159] on div "[DATE]" at bounding box center [144, 158] width 222 height 18
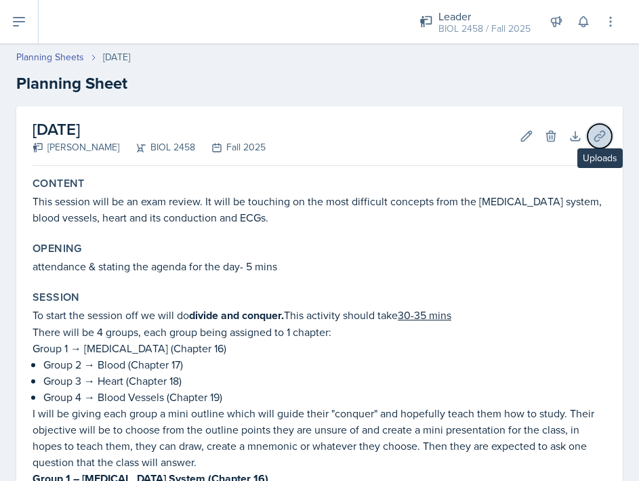
click at [593, 139] on icon at bounding box center [600, 137] width 14 height 14
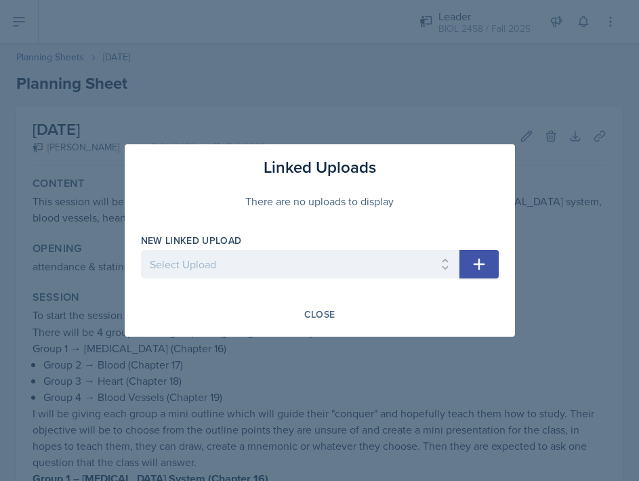
click at [478, 258] on icon "button" at bounding box center [479, 264] width 16 height 16
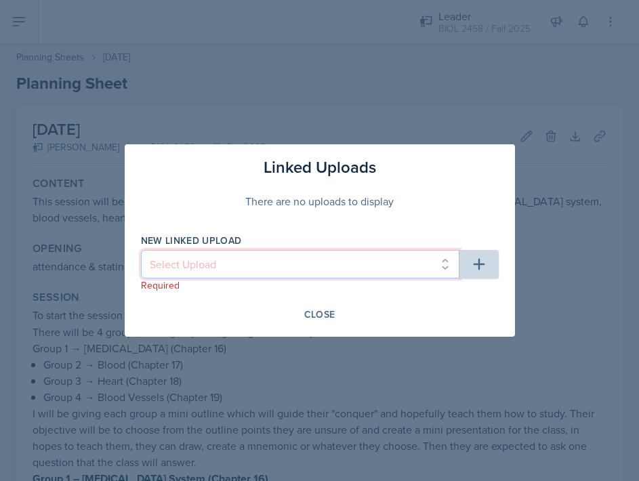
click at [353, 269] on select "Select Upload 09/17 Escape Room 08/04 session 09/10 upload 09/18 Jeopardy" at bounding box center [300, 264] width 319 height 28
select select "5ac5e385-9ea3-4107-8126-be9767d6c415"
click at [141, 250] on select "Select Upload 09/17 Escape Room 08/04 session 09/10 upload 09/18 Jeopardy" at bounding box center [300, 264] width 319 height 28
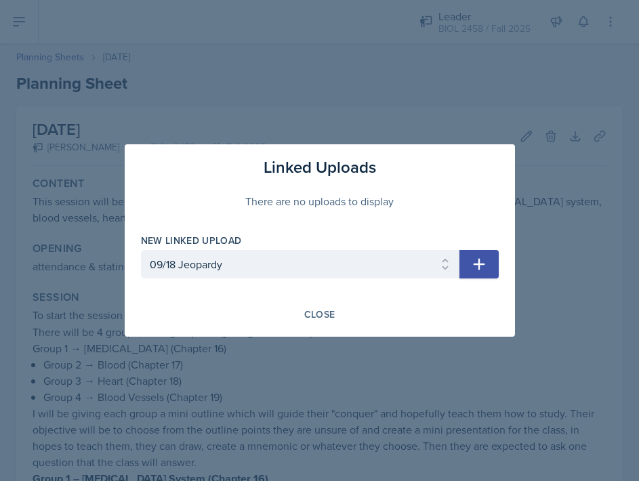
click at [471, 269] on icon "button" at bounding box center [479, 264] width 16 height 16
select select
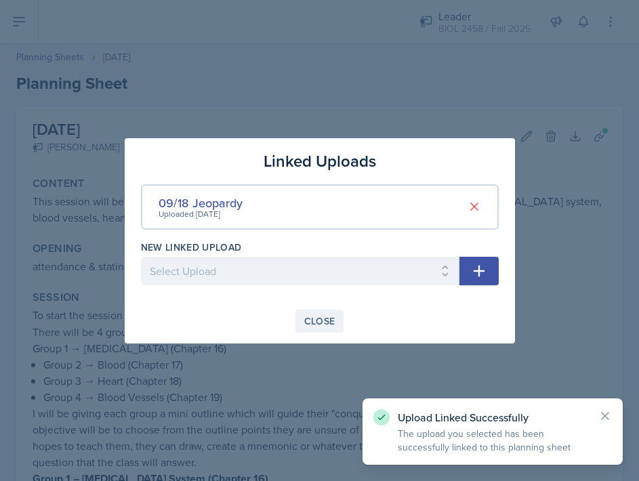
click at [325, 325] on div "Close" at bounding box center [319, 321] width 31 height 11
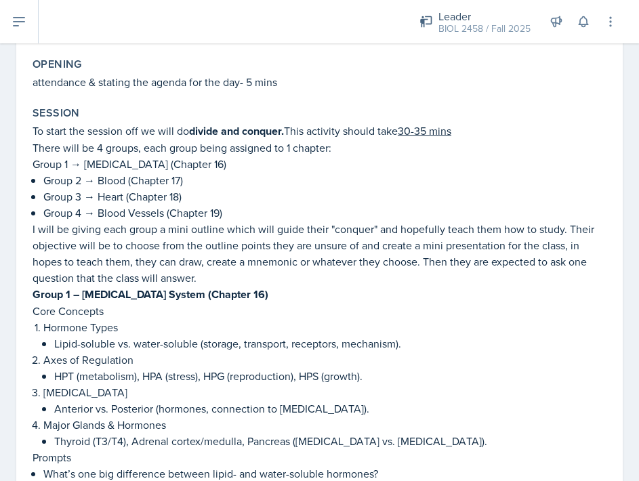
scroll to position [160, 0]
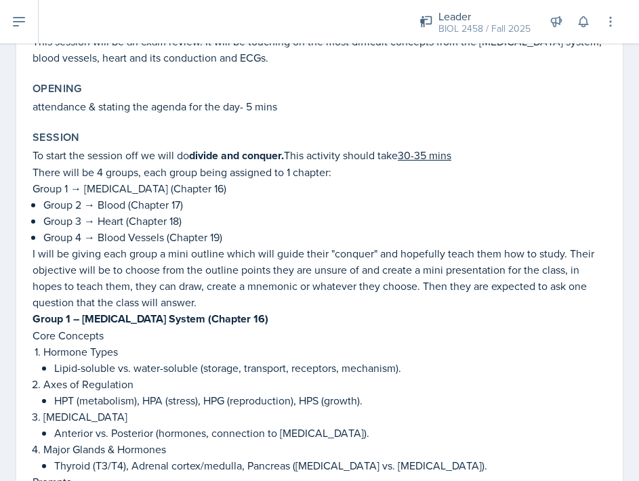
click at [325, 325] on p "Group 1 – [MEDICAL_DATA] System (Chapter 16)" at bounding box center [320, 319] width 574 height 17
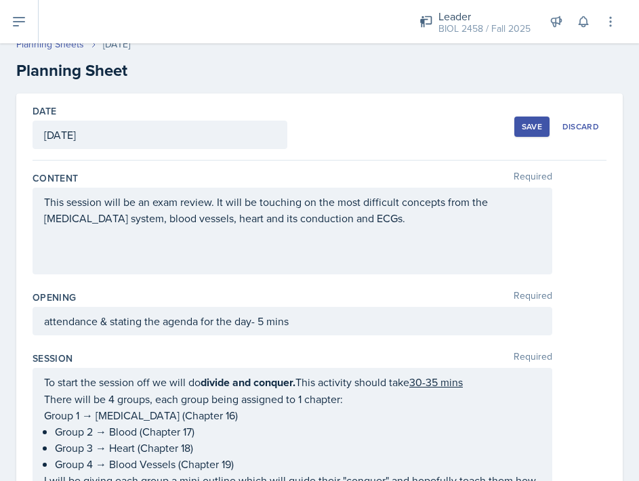
scroll to position [0, 0]
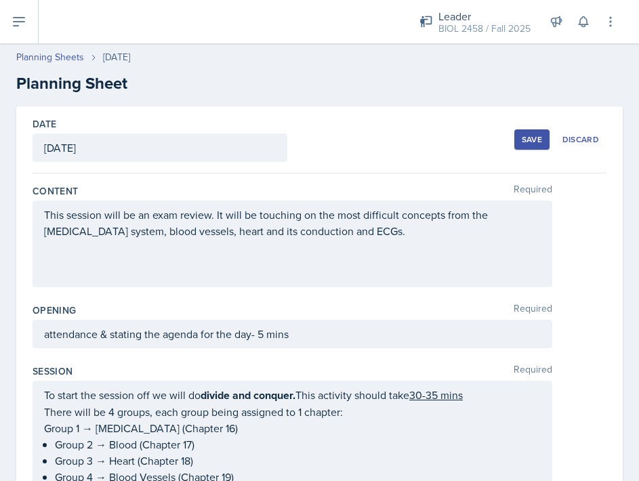
click at [517, 135] on button "Save" at bounding box center [532, 140] width 35 height 20
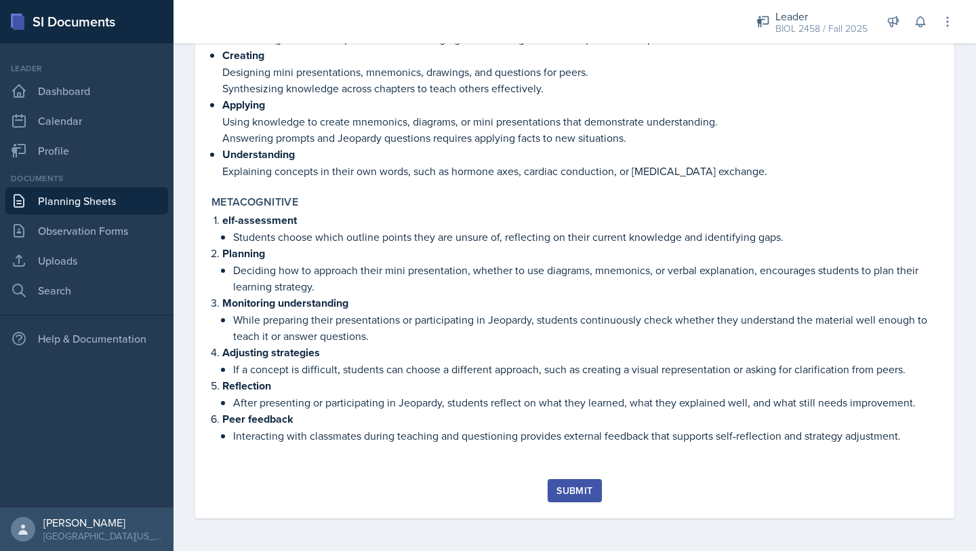
scroll to position [2434, 0]
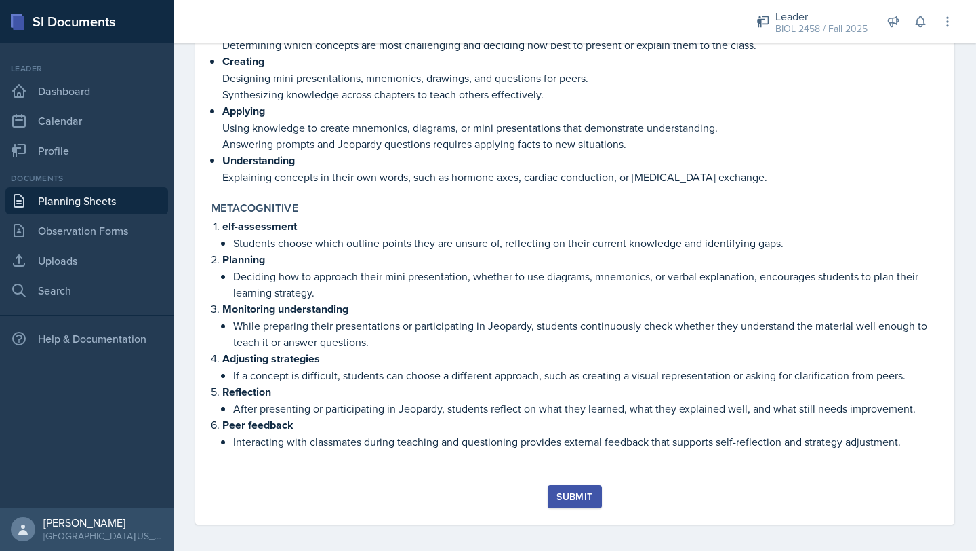
click at [590, 493] on div "Submit" at bounding box center [575, 496] width 36 height 11
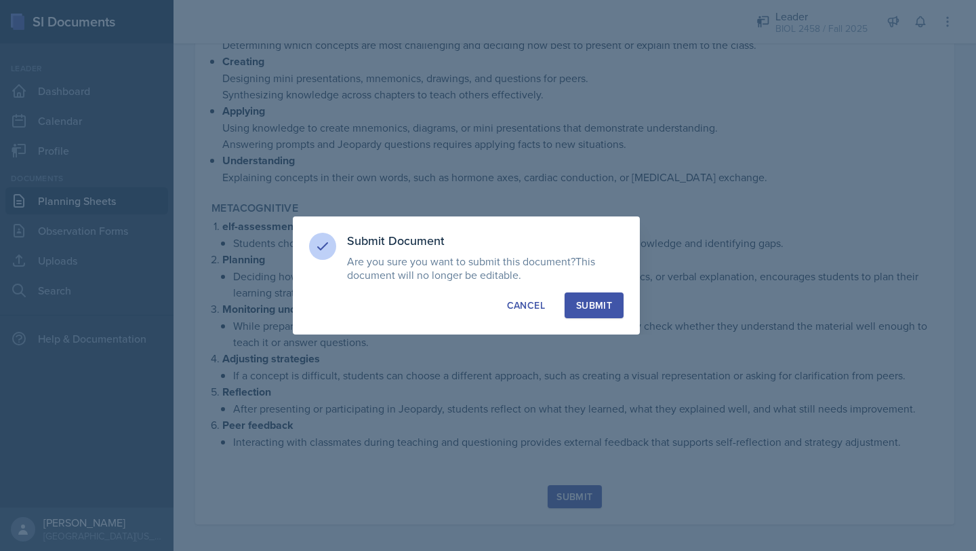
click at [589, 309] on div "Submit" at bounding box center [594, 305] width 36 height 14
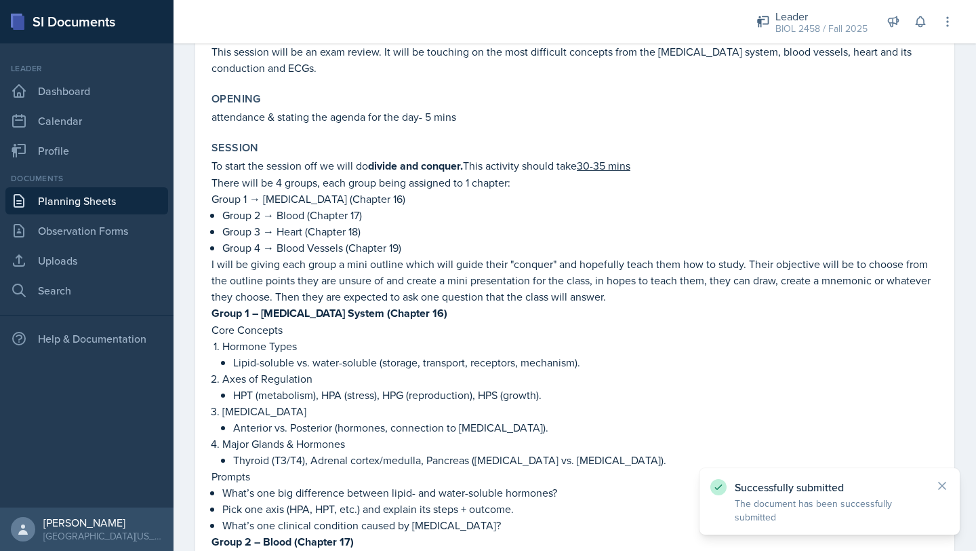
scroll to position [0, 0]
